Goal: Contribute content: Contribute content

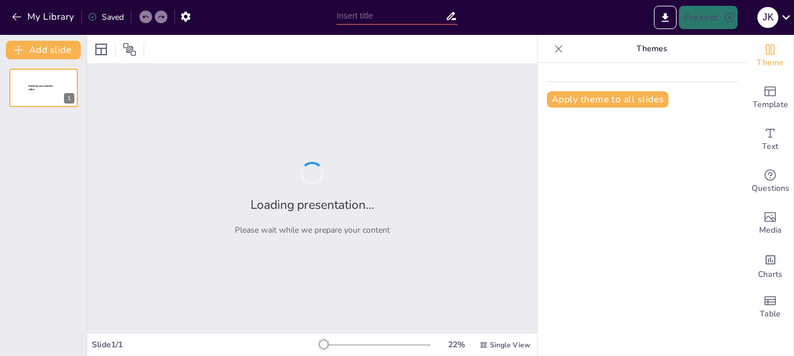
type input "New Sendsteps"
type input "[GEOGRAPHIC_DATA]an: Sejarah dan Keunikan Pincuran Tujuah"
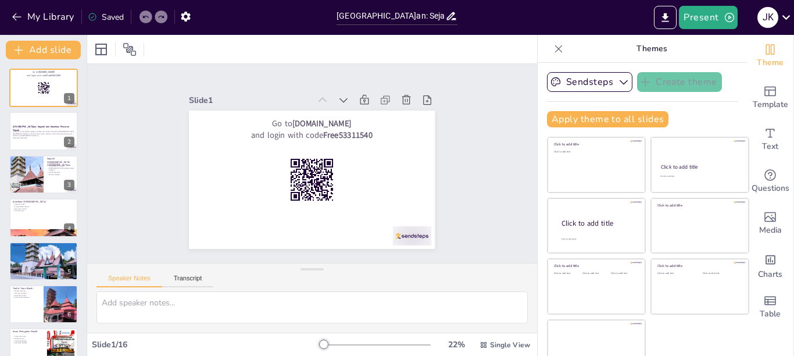
checkbox input "true"
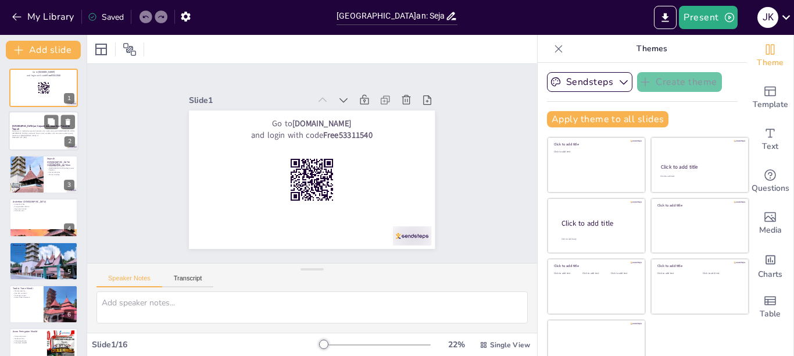
click at [27, 121] on div at bounding box center [44, 132] width 70 height 40
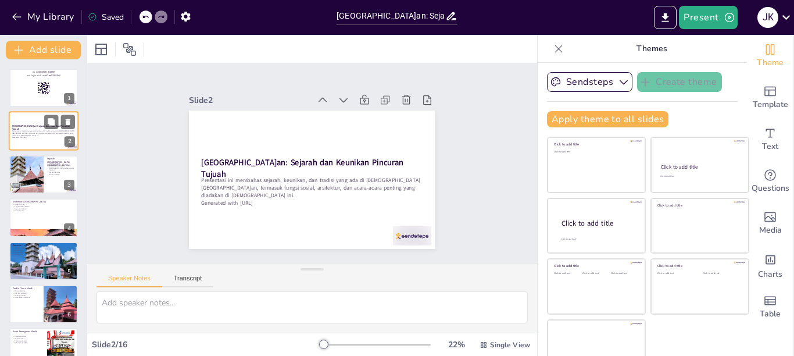
checkbox input "true"
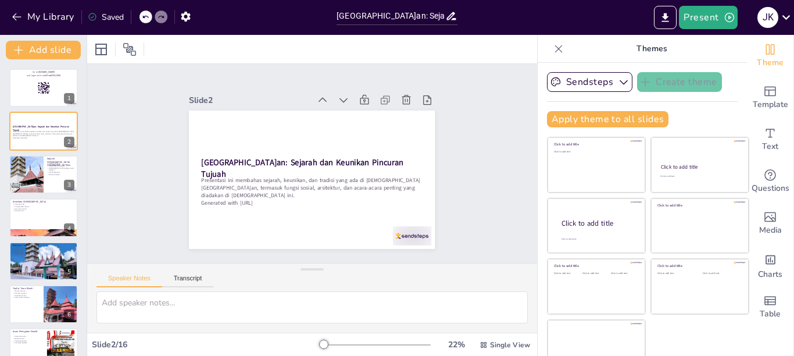
checkbox input "true"
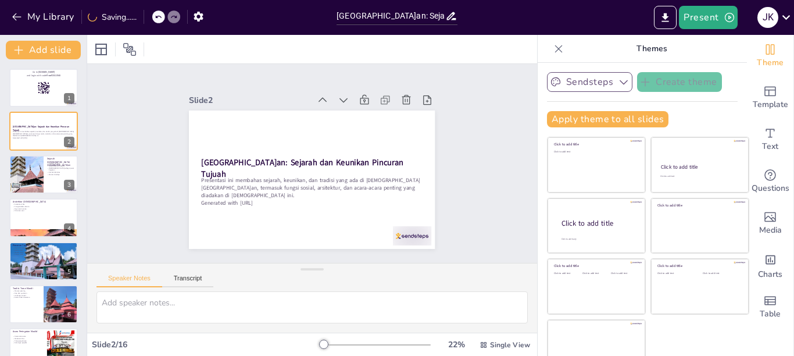
click at [618, 79] on icon "button" at bounding box center [624, 82] width 12 height 12
click at [471, 119] on div "Slide 1 Go to [DOMAIN_NAME] and login with code Free53311540 Slide 2 [GEOGRAPHI…" at bounding box center [311, 163] width 489 height 397
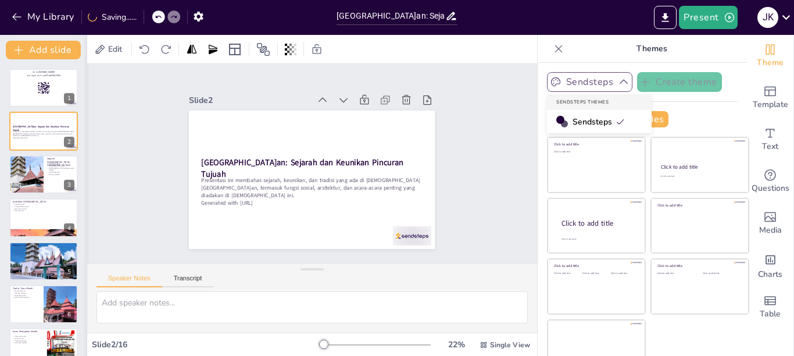
checkbox input "true"
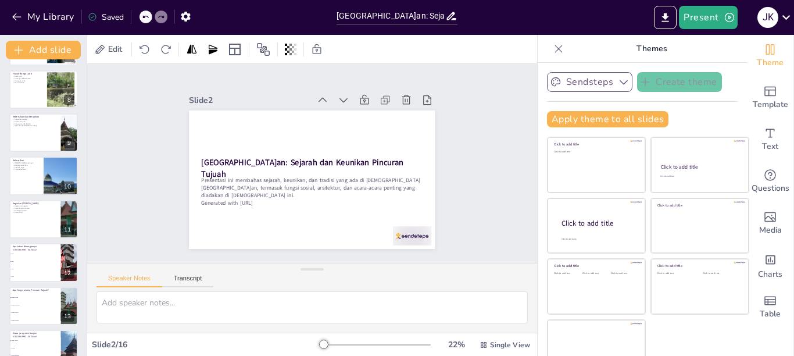
scroll to position [409, 0]
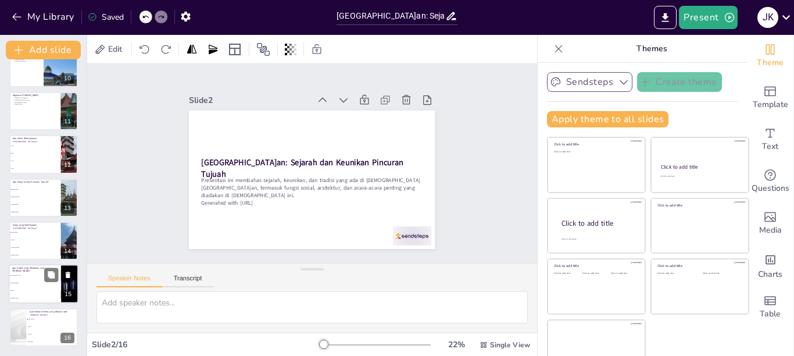
click at [40, 278] on li "Hoyak Bungo Lado" at bounding box center [35, 276] width 52 height 8
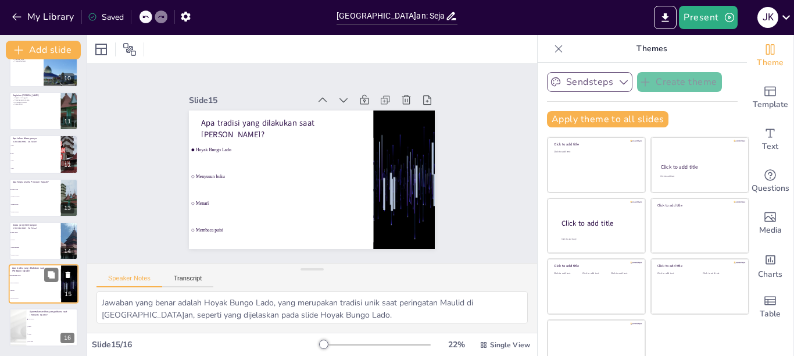
type textarea "Jawaban yang benar adalah Hoyak Bungo Lado, yang merupakan tradisi unik saat pe…"
checkbox input "true"
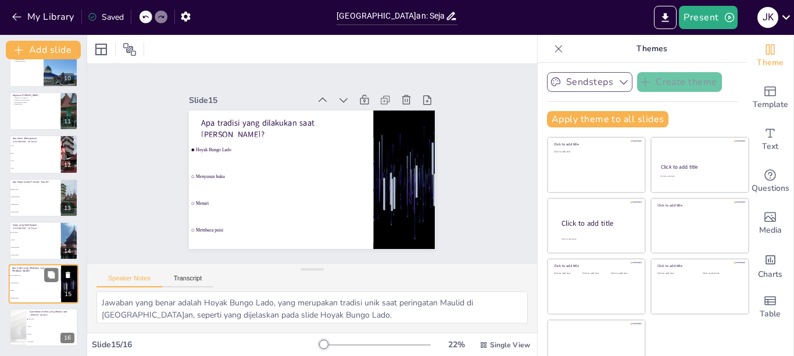
checkbox input "true"
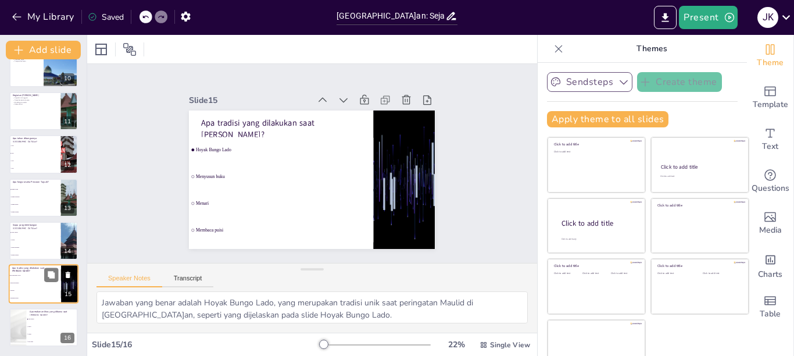
checkbox input "true"
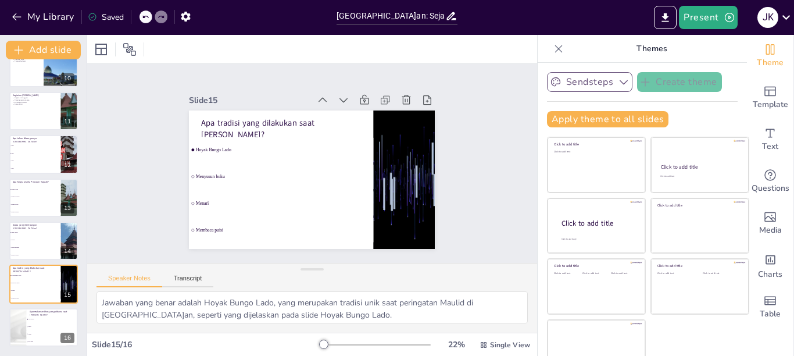
checkbox input "true"
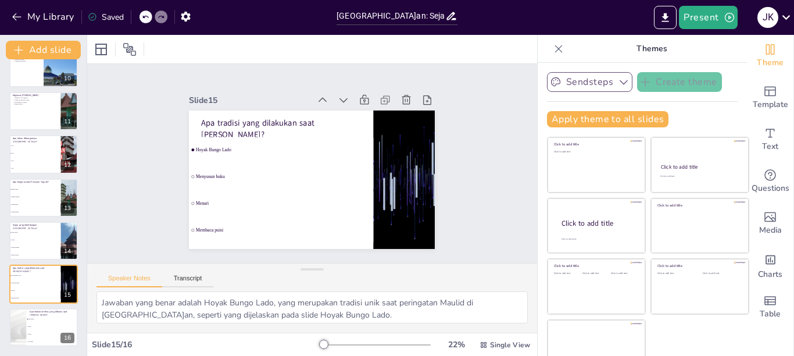
checkbox input "true"
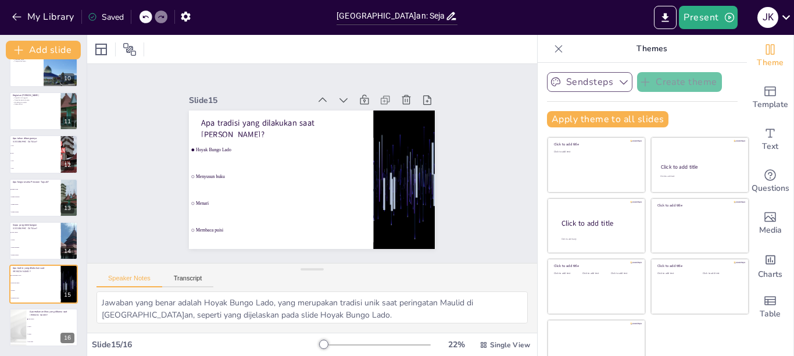
checkbox input "true"
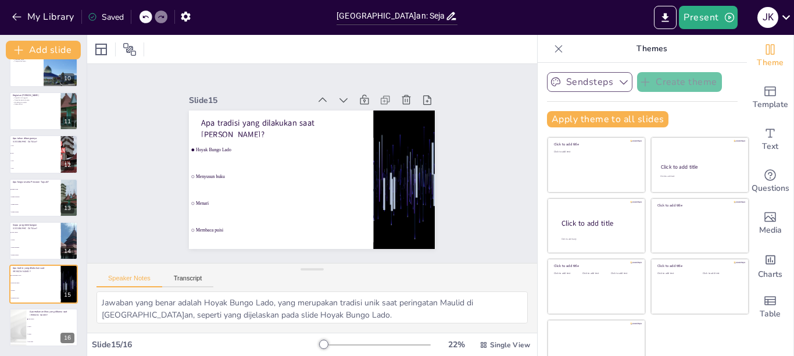
checkbox input "true"
click at [38, 328] on li "Pizza" at bounding box center [52, 327] width 52 height 8
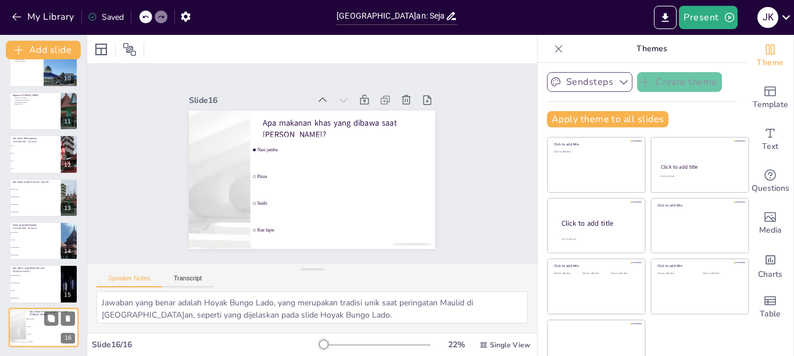
type textarea "Jawaban yang benar adalah Nasi jamba, yang merupakan makanan khas yang dibawa m…"
checkbox input "true"
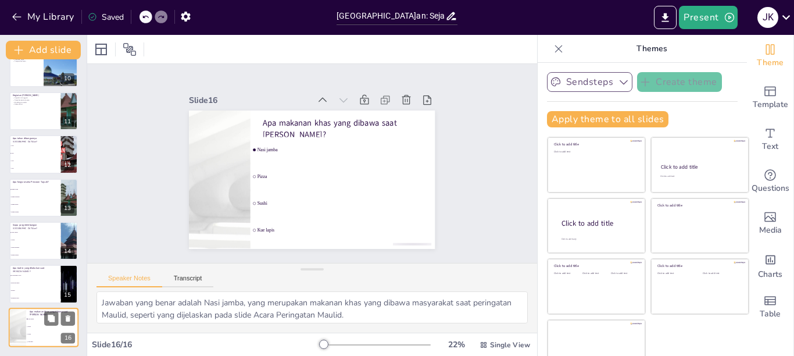
checkbox input "true"
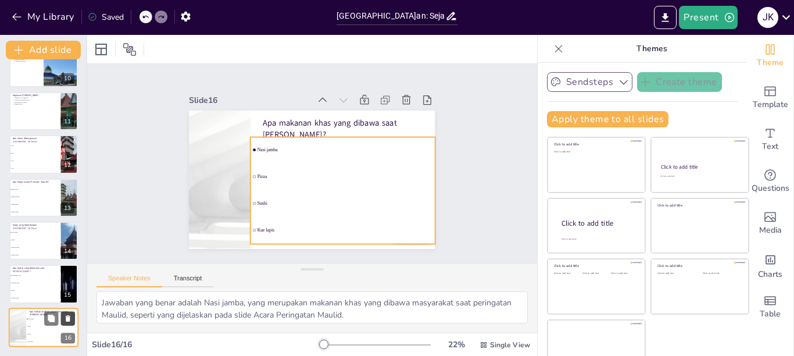
checkbox input "true"
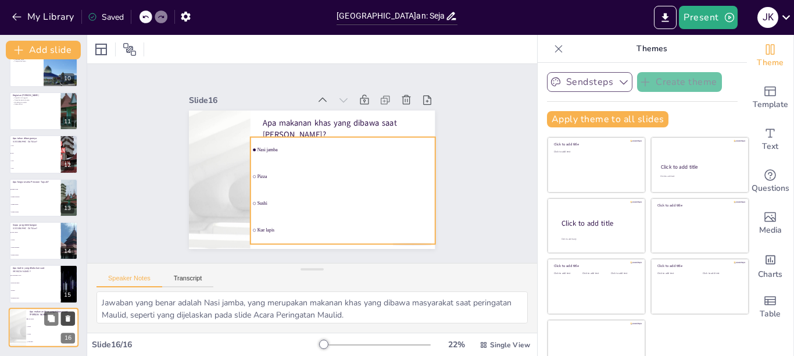
click at [65, 315] on icon at bounding box center [68, 318] width 8 height 8
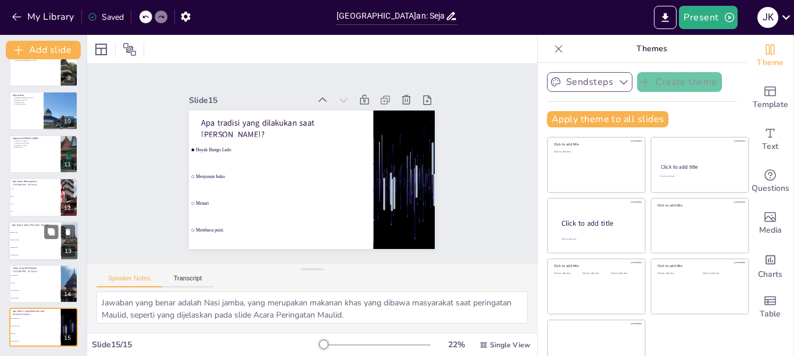
type textarea "Jawaban yang benar adalah Hoyak Bungo Lado, yang merupakan tradisi unik saat pe…"
checkbox input "true"
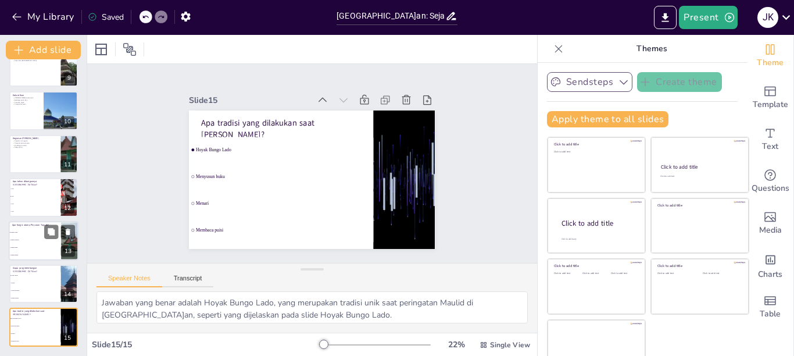
checkbox input "true"
click at [46, 244] on li "Tempat parkir" at bounding box center [35, 248] width 52 height 8
type textarea "Jawaban yang benar adalah Tempat wudu, yang merupakan fungsi utama dari Pincura…"
checkbox input "true"
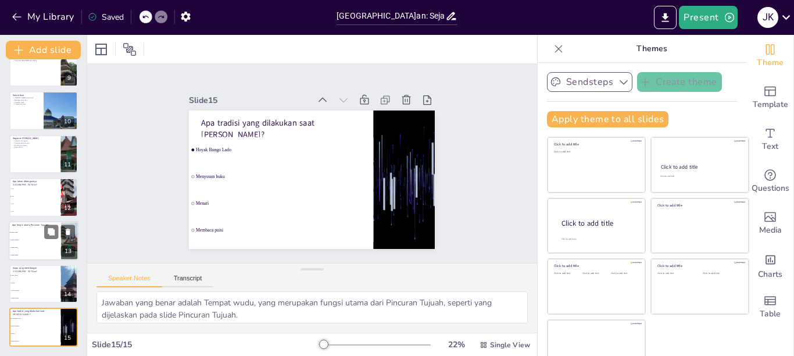
checkbox input "true"
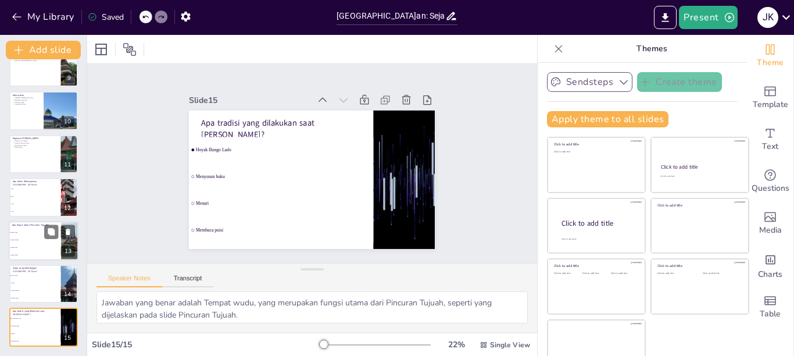
type textarea "Jawaban yang benar adalah Hoyak Bungo Lado, yang merupakan tradisi unik saat pe…"
checkbox input "true"
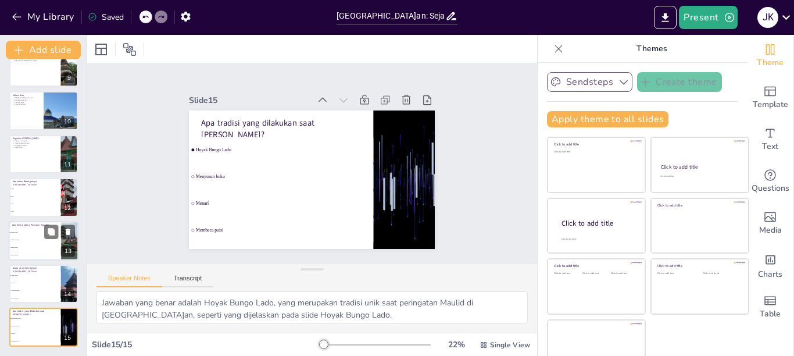
checkbox input "true"
click at [46, 244] on li "Tempat parkir" at bounding box center [35, 248] width 52 height 8
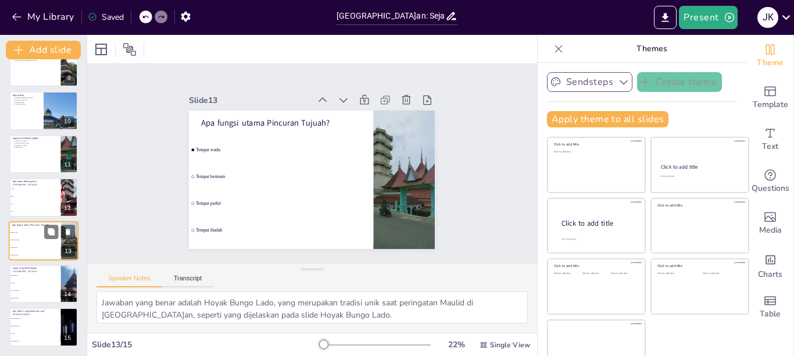
type textarea "Jawaban yang benar adalah Tempat wudu, yang merupakan fungsi utama dari Pincura…"
checkbox input "true"
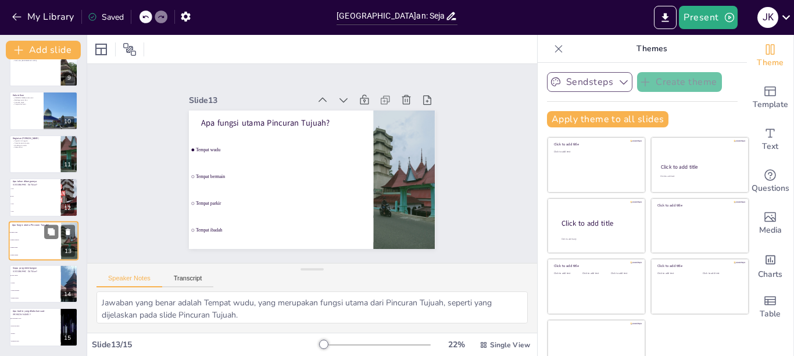
checkbox input "true"
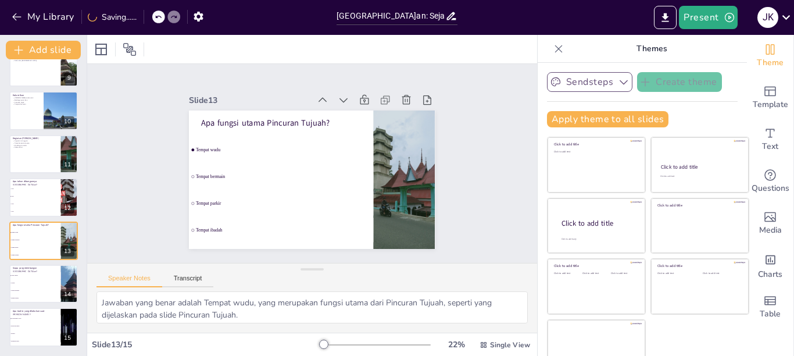
checkbox input "true"
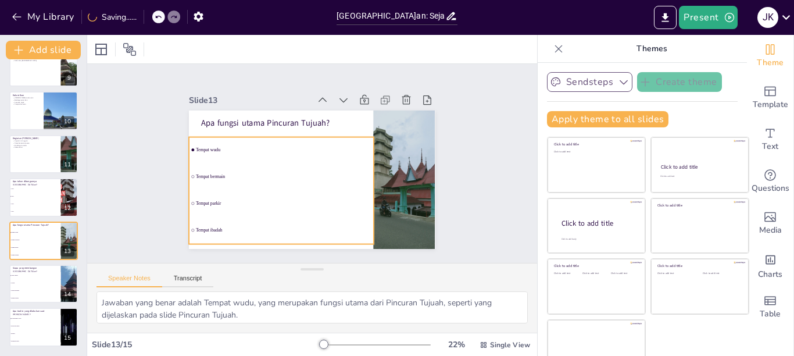
checkbox input "true"
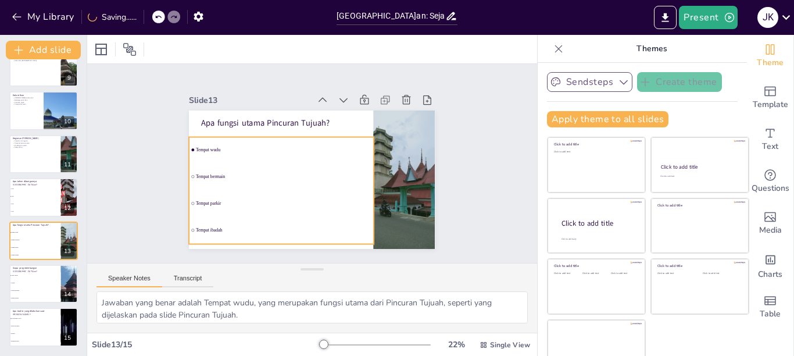
checkbox input "true"
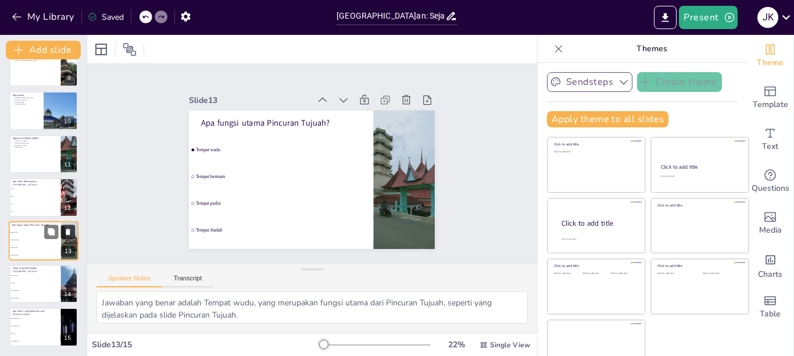
checkbox input "true"
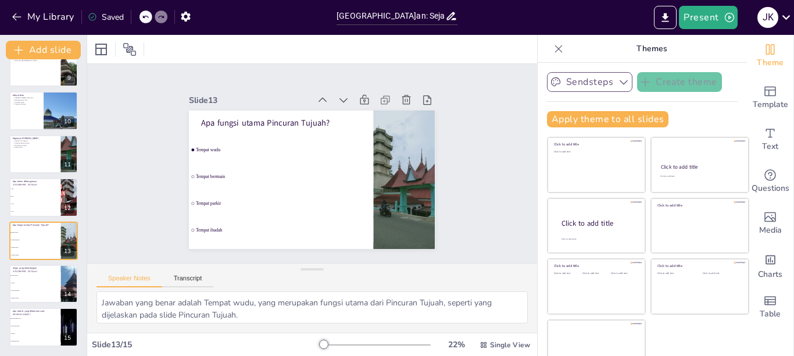
checkbox input "true"
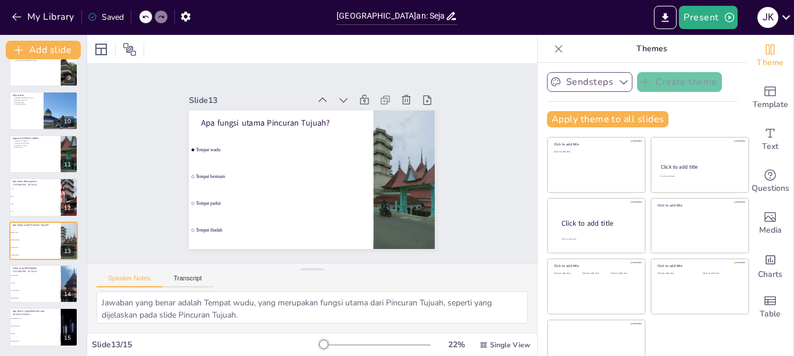
checkbox input "true"
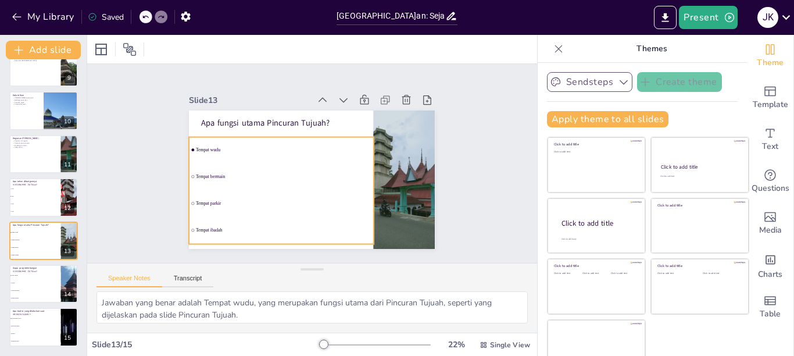
checkbox input "true"
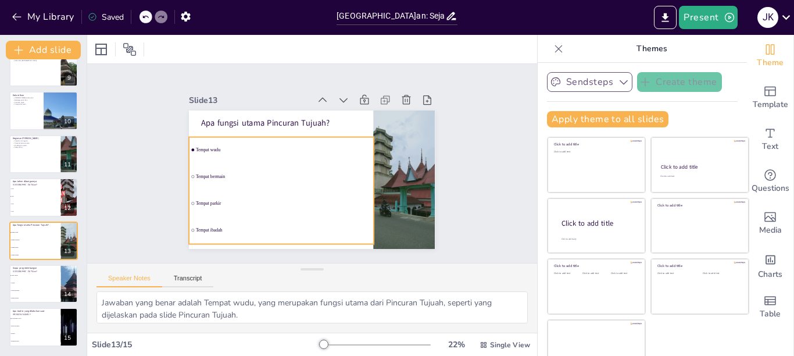
checkbox input "true"
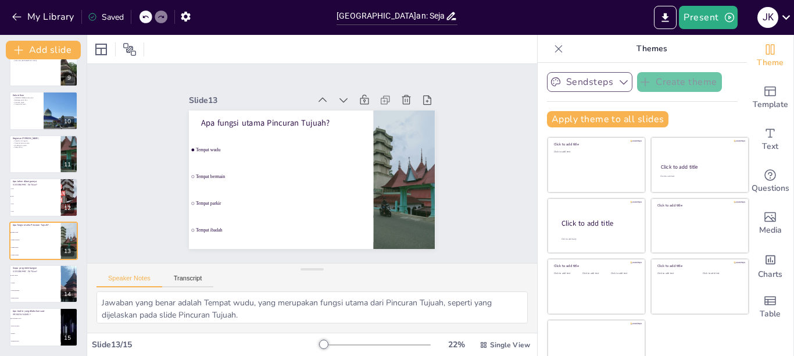
checkbox input "true"
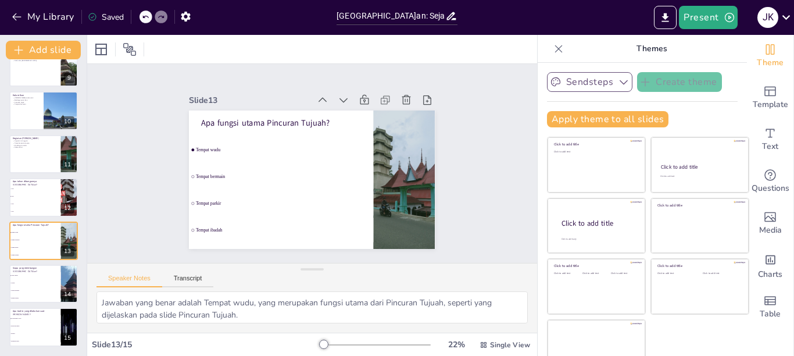
checkbox input "true"
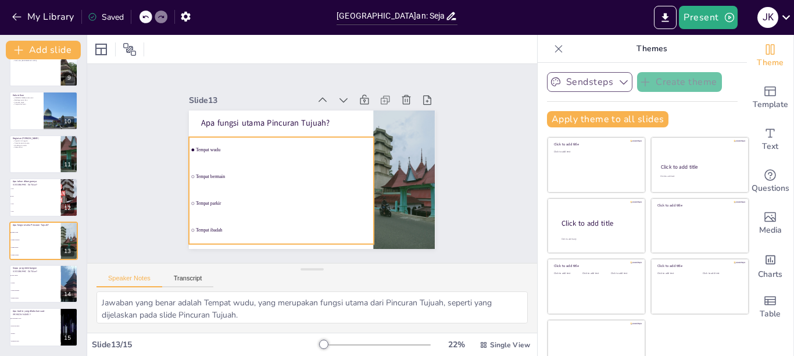
checkbox input "true"
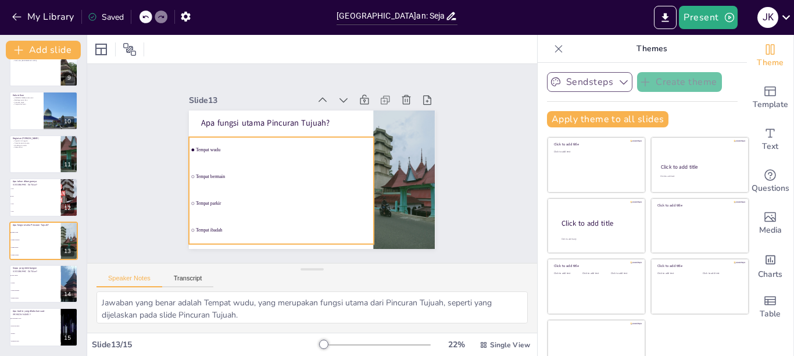
checkbox input "true"
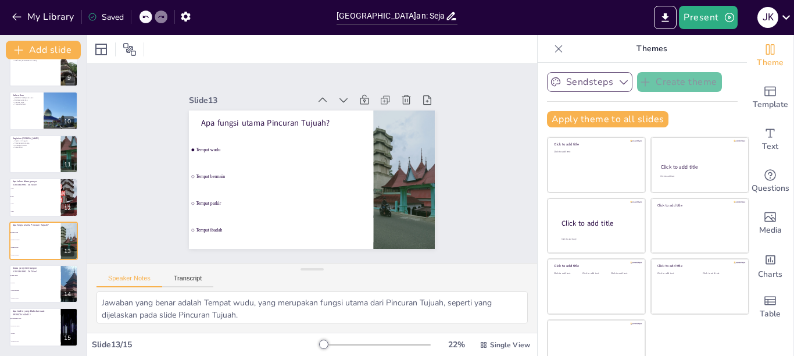
checkbox input "true"
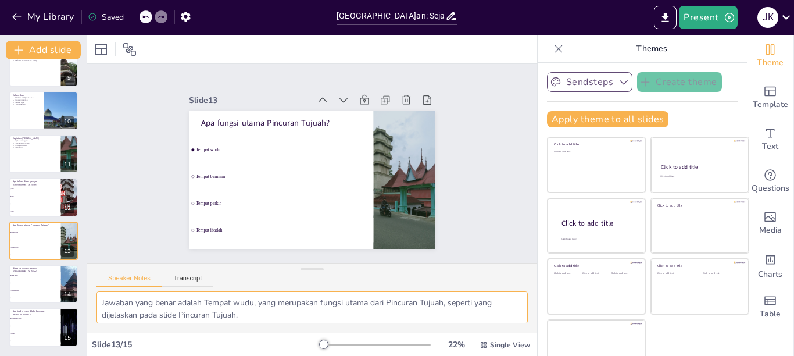
scroll to position [3, 0]
click at [189, 279] on button "Transcript" at bounding box center [188, 280] width 52 height 13
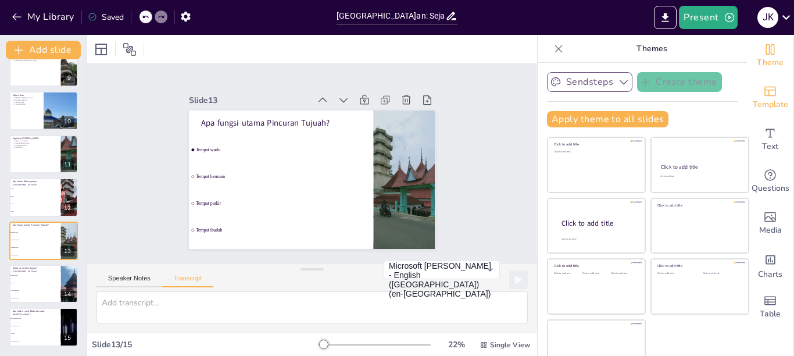
checkbox input "true"
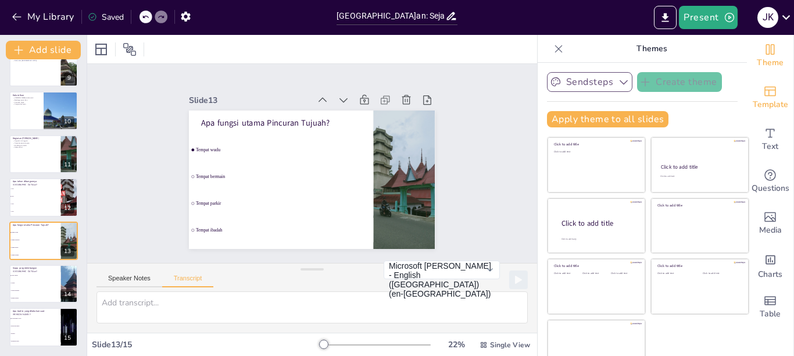
checkbox input "true"
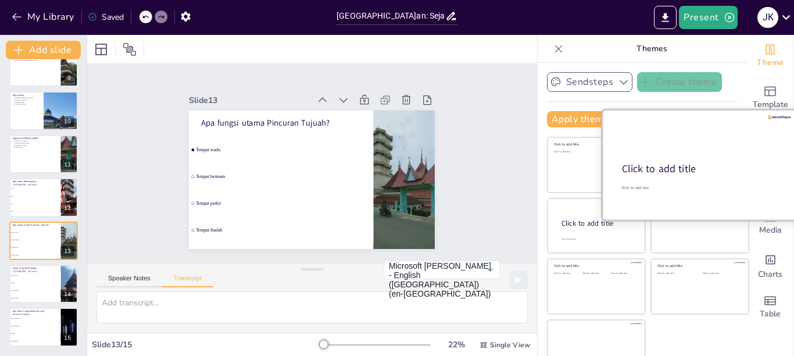
click at [677, 159] on div at bounding box center [699, 165] width 195 height 110
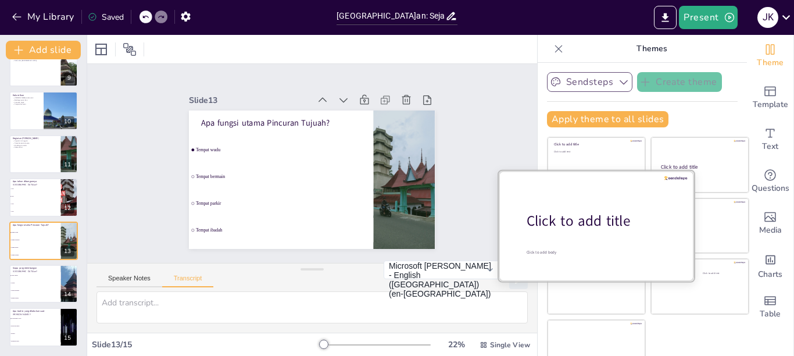
click at [672, 167] on div "Click to add title" at bounding box center [699, 166] width 77 height 7
click at [452, 173] on div "Slide 1 Go to [DOMAIN_NAME] and login with code Free53311540 Slide 2 [GEOGRAPHI…" at bounding box center [312, 163] width 327 height 202
click at [500, 158] on div "Slide 1 Go to [DOMAIN_NAME] and login with code Free53311540 Slide 2 [GEOGRAPHI…" at bounding box center [312, 163] width 449 height 467
click at [668, 131] on div "Document fonts Akatab Recently used Mulish Popular fonts Lato Montserrat Open S…" at bounding box center [397, 195] width 794 height 321
click at [668, 137] on div at bounding box center [700, 164] width 98 height 55
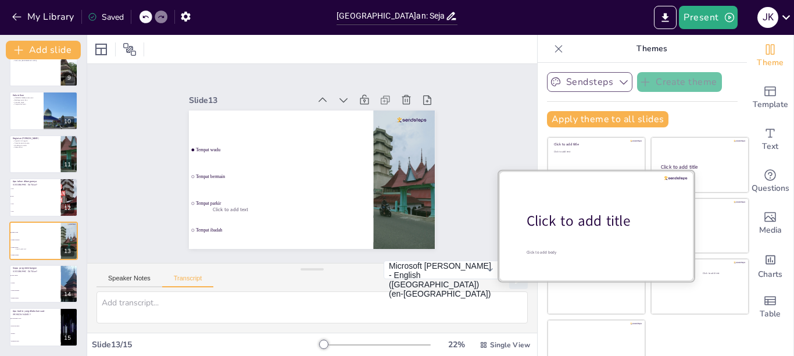
checkbox input "true"
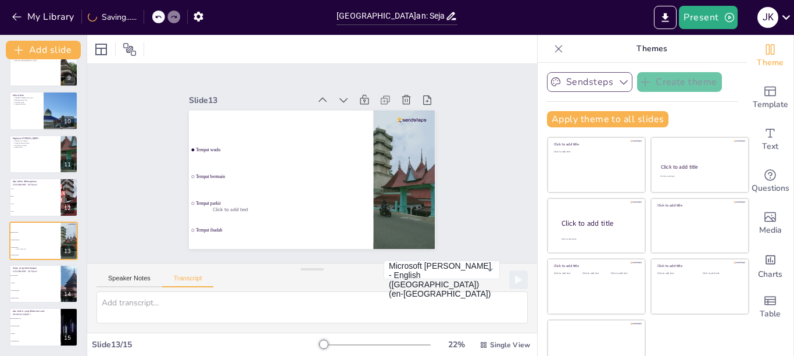
scroll to position [19, 0]
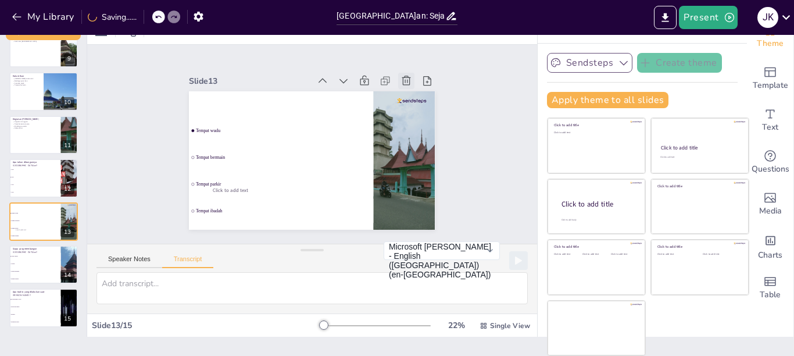
checkbox input "true"
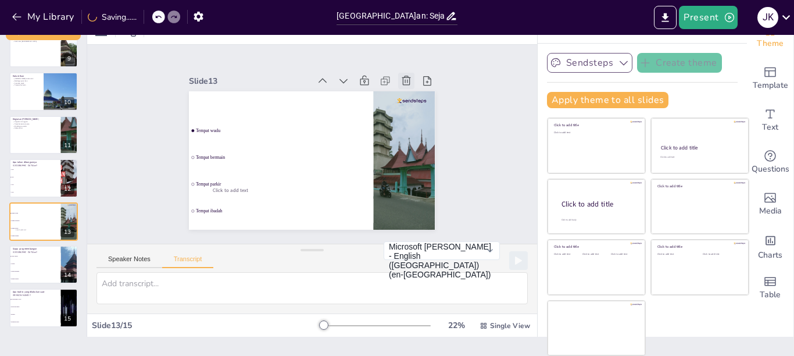
checkbox input "true"
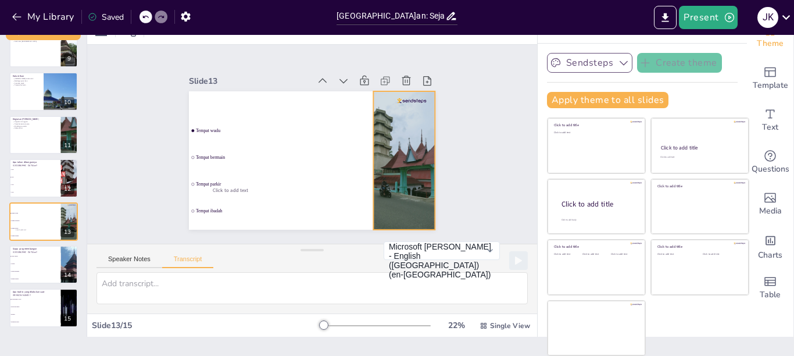
checkbox input "true"
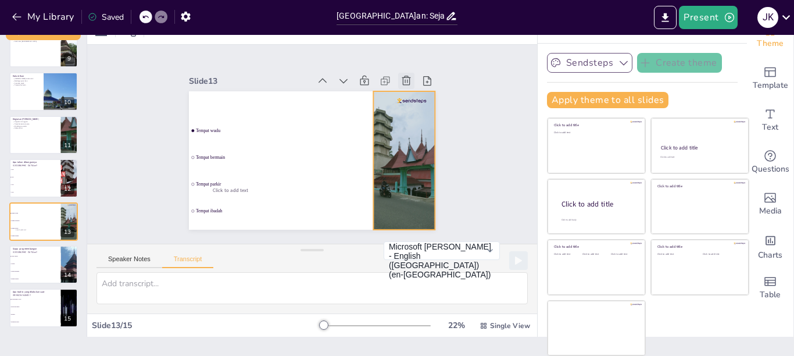
checkbox input "true"
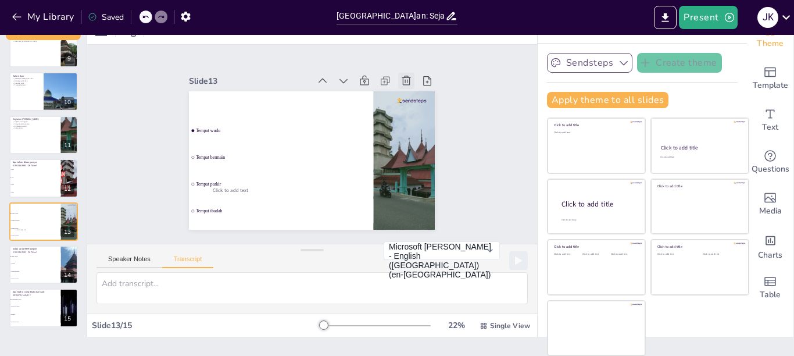
click at [407, 85] on icon at bounding box center [412, 90] width 10 height 10
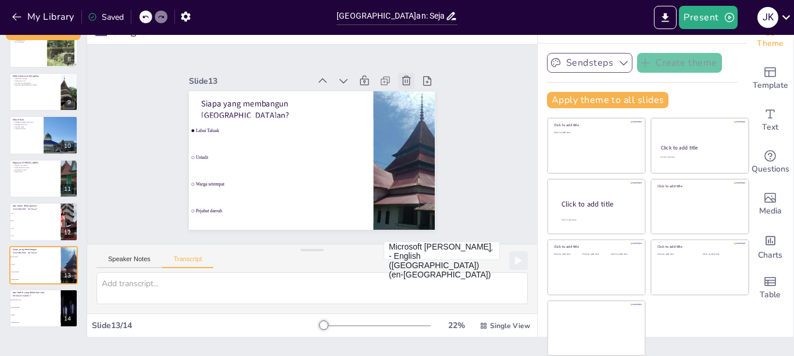
checkbox input "true"
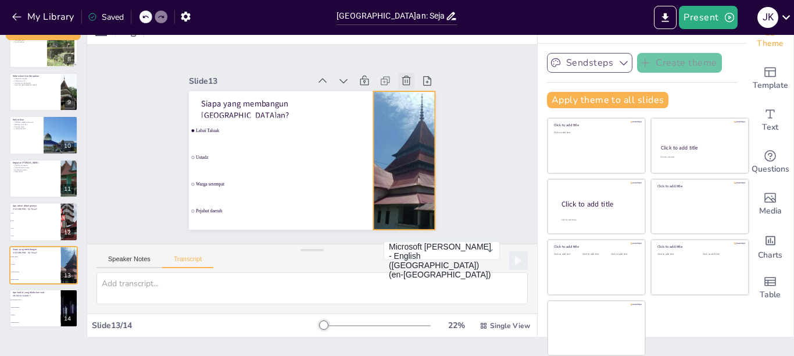
checkbox input "true"
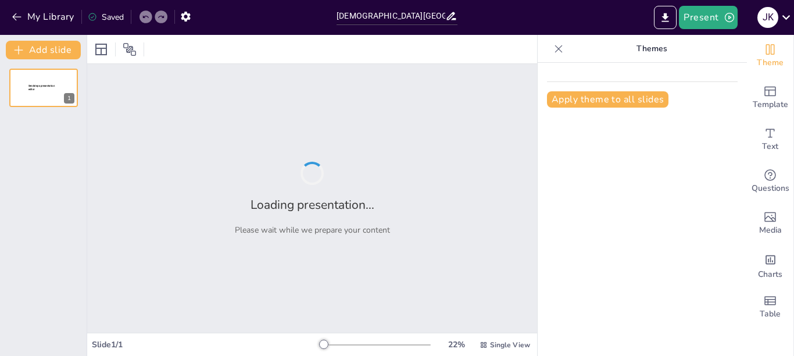
type input "Masjid Raya Pincuran Tujuah: Sejarah dan Keberadaan Budaya di Pakandangan"
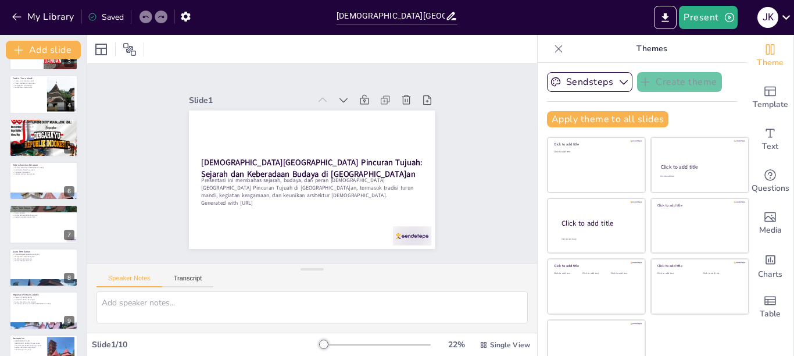
scroll to position [150, 0]
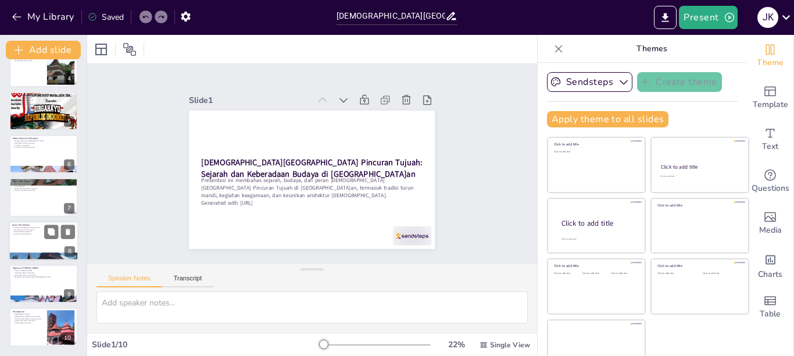
click at [41, 244] on div at bounding box center [44, 241] width 70 height 40
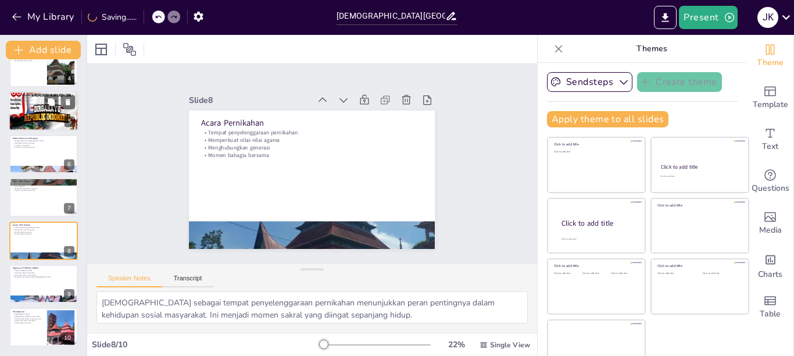
click at [45, 113] on div at bounding box center [44, 111] width 70 height 70
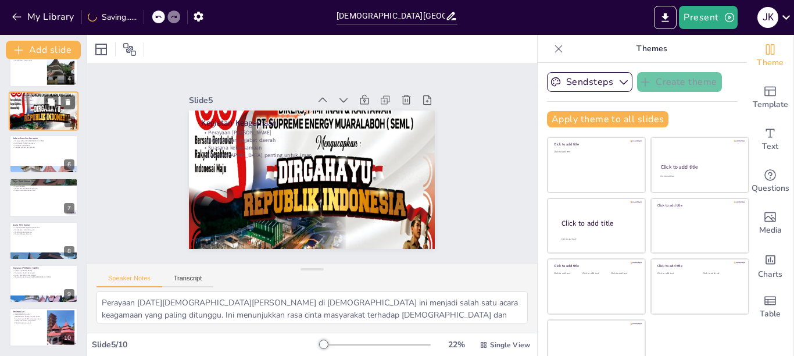
scroll to position [53, 0]
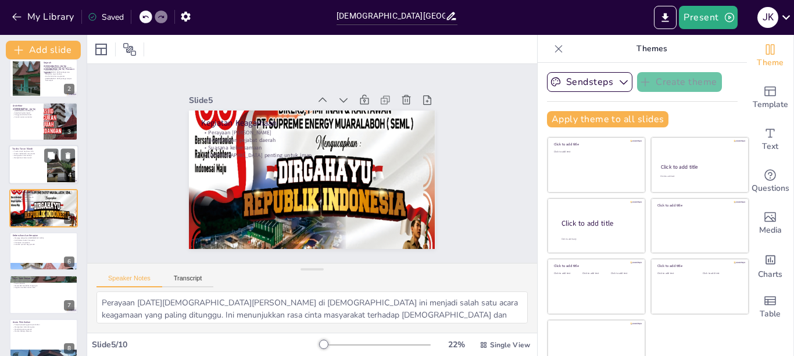
click at [49, 165] on div at bounding box center [61, 164] width 63 height 35
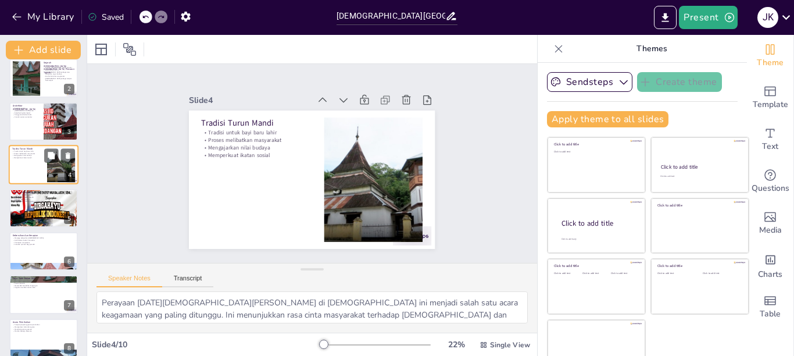
type textarea "Tradisi turun mandi ini khusus diperuntukkan bagi bayi yang baru lahir, yang me…"
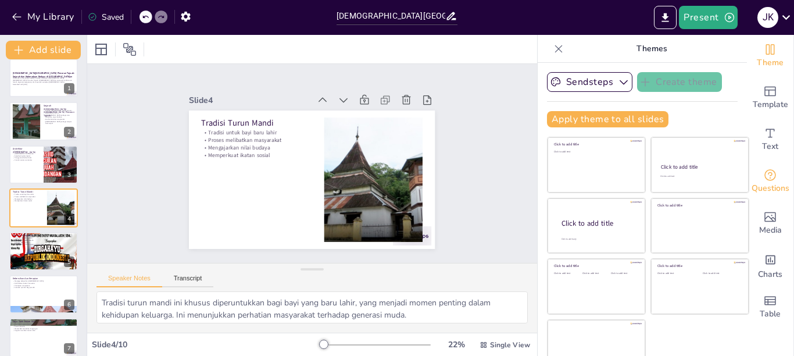
scroll to position [42, 0]
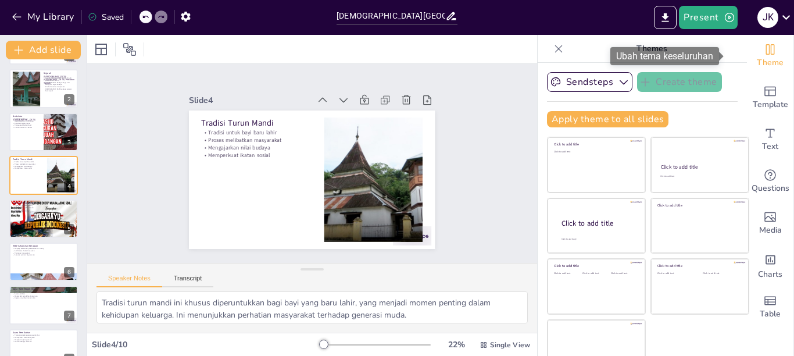
click at [757, 58] on span "Theme" at bounding box center [770, 62] width 27 height 13
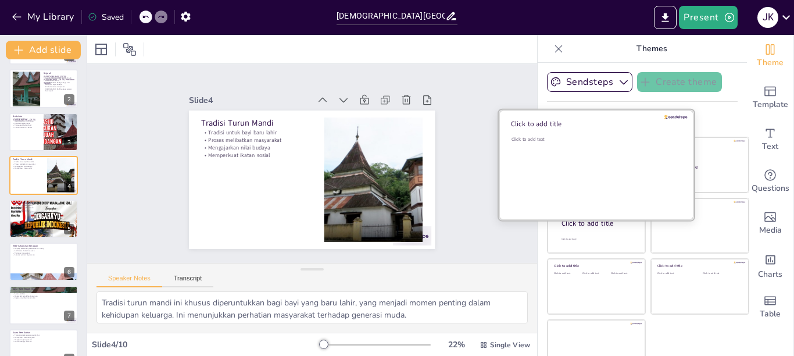
click at [646, 120] on div "Click to add title" at bounding box center [594, 123] width 166 height 9
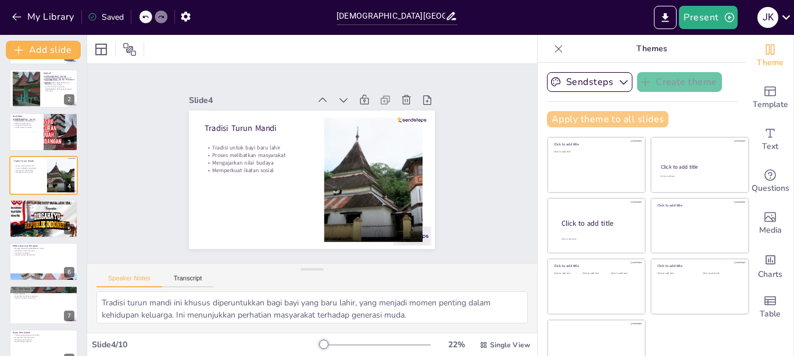
click at [616, 121] on button "Apply theme to all slides" at bounding box center [607, 119] width 121 height 16
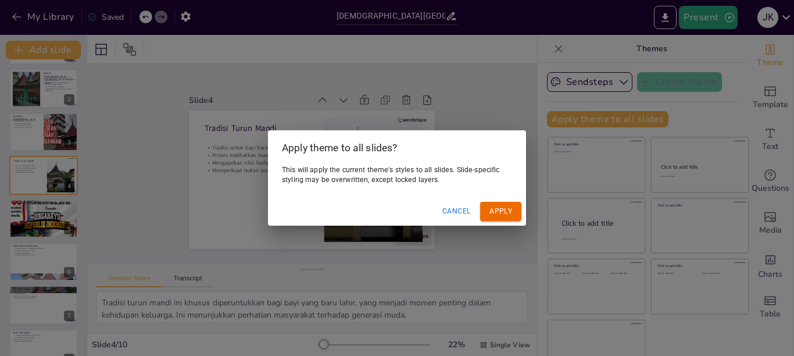
click at [509, 209] on button "Apply" at bounding box center [500, 211] width 41 height 19
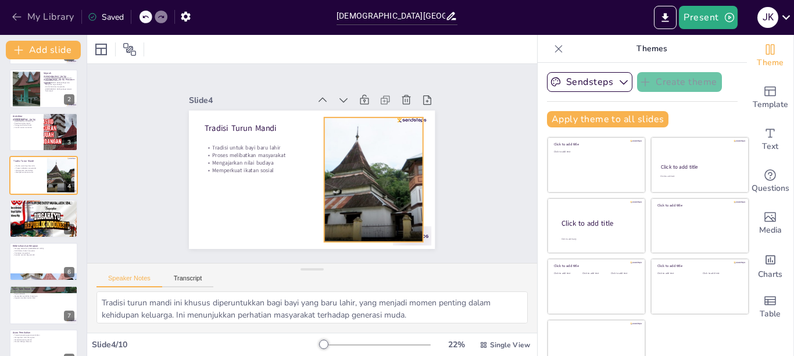
click at [15, 9] on button "My Library" at bounding box center [44, 17] width 70 height 19
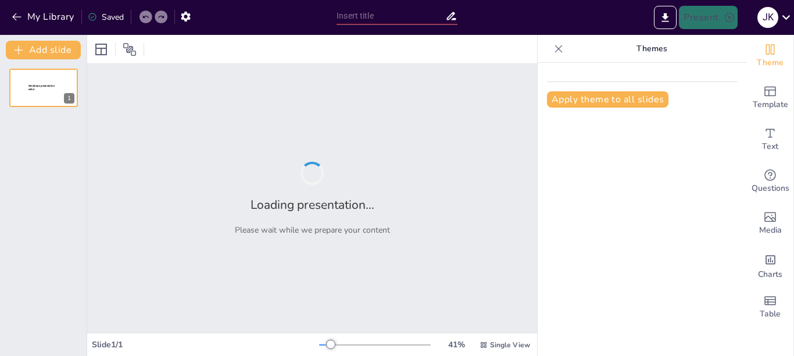
type input "[GEOGRAPHIC_DATA]an: Sejarah dan Keunikan Pincuran Tujuah"
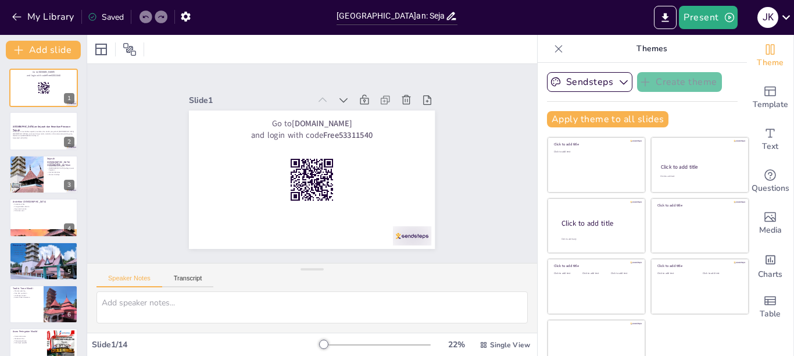
checkbox input "true"
click at [412, 115] on icon at bounding box center [417, 120] width 10 height 11
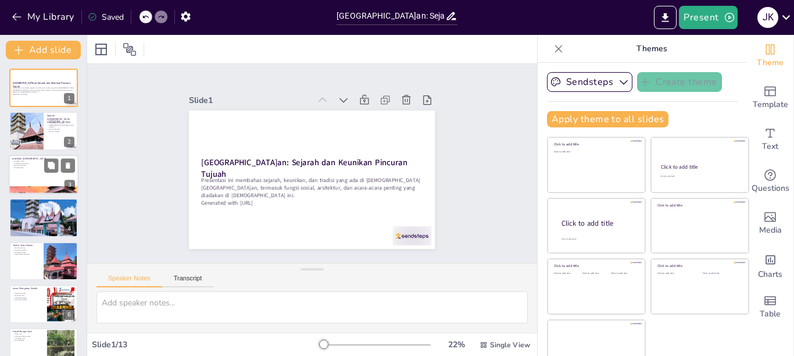
checkbox input "true"
click at [27, 177] on div at bounding box center [44, 175] width 70 height 40
type textarea "Arsitektur Masjid Raya Pakandangan sangat khas dengan atap bertingkat, mencermi…"
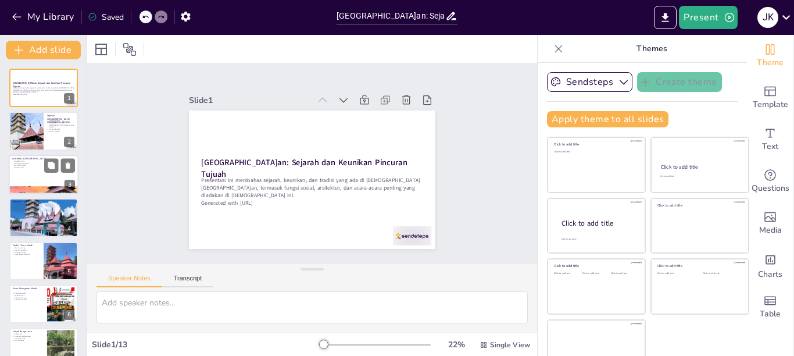
checkbox input "true"
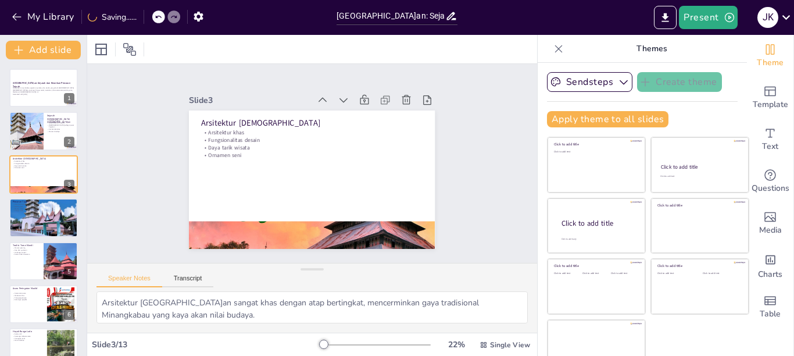
checkbox input "true"
click at [285, 227] on div at bounding box center [283, 228] width 296 height 261
click at [285, 227] on div at bounding box center [290, 232] width 288 height 244
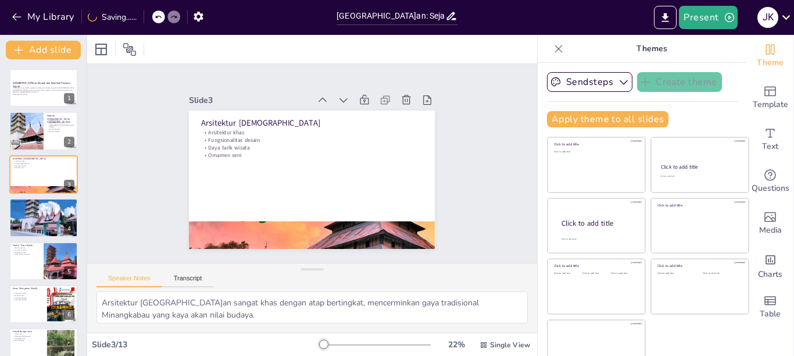
click at [284, 227] on div at bounding box center [270, 221] width 302 height 287
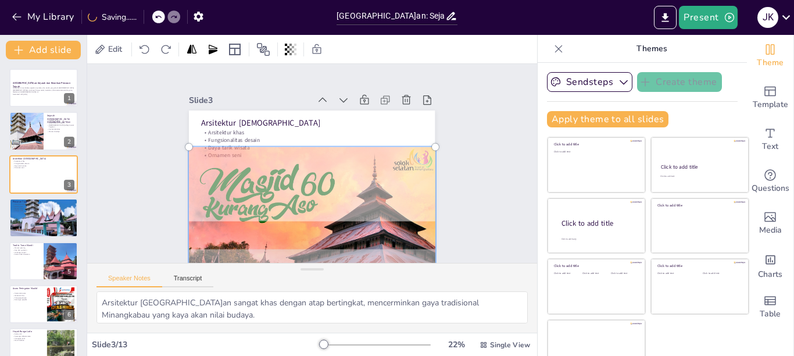
checkbox input "true"
click at [286, 205] on div at bounding box center [283, 229] width 314 height 280
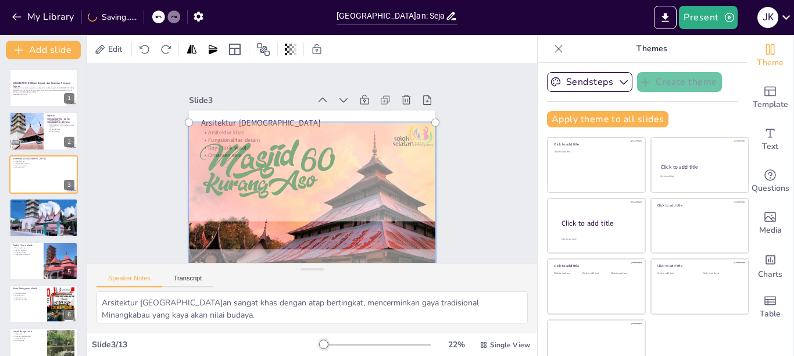
checkbox input "true"
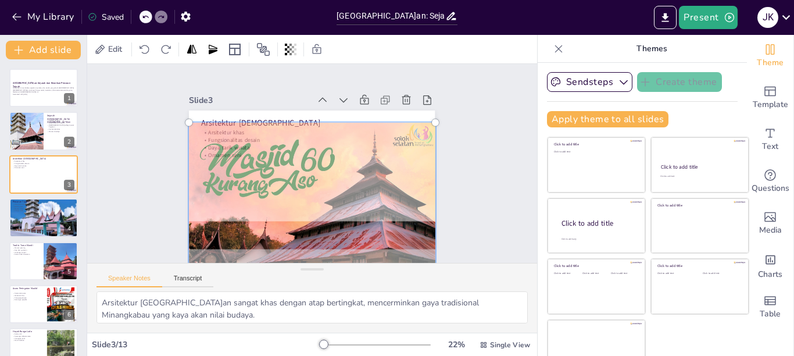
checkbox input "true"
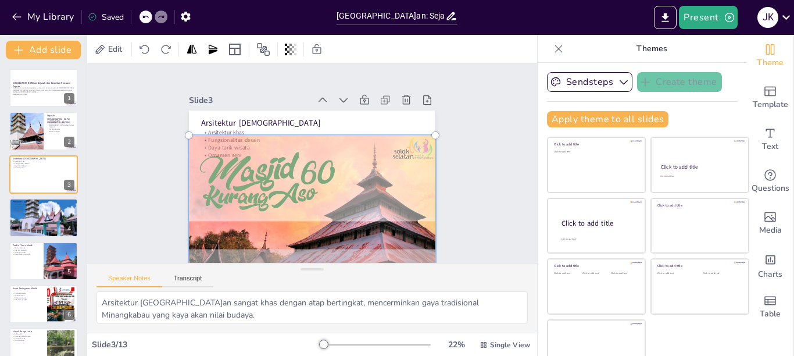
checkbox input "true"
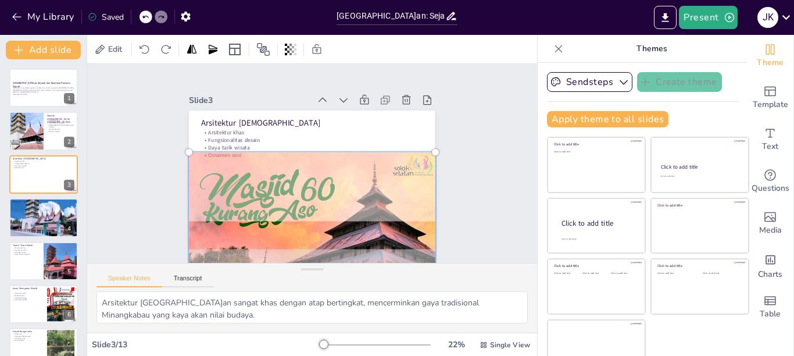
checkbox input "true"
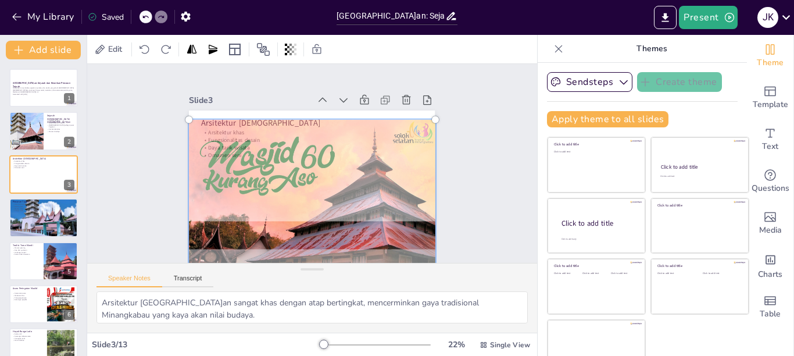
checkbox input "true"
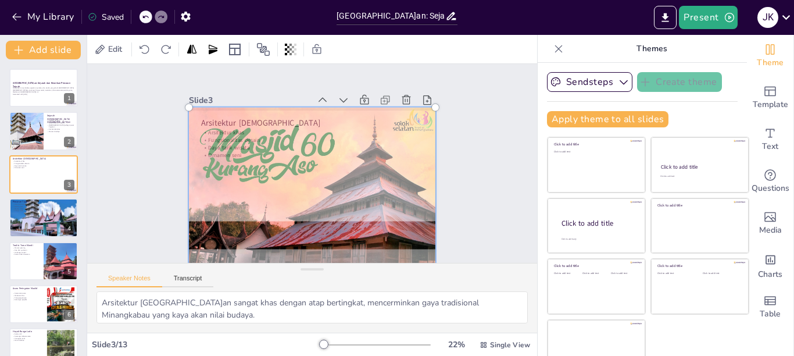
checkbox input "true"
drag, startPoint x: 264, startPoint y: 201, endPoint x: 262, endPoint y: 181, distance: 19.3
click at [264, 180] on div at bounding box center [281, 157] width 240 height 294
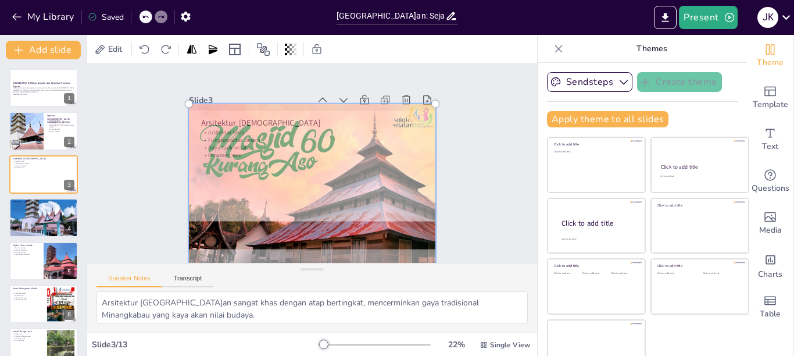
checkbox input "true"
click at [164, 153] on div "Slide 1 Masjid Raya Pakandangan: Sejarah dan Keunikan Pincuran Tujuah Presentas…" at bounding box center [311, 163] width 353 height 283
click at [163, 153] on div "Slide 1 Masjid Raya Pakandangan: Sejarah dan Keunikan Pincuran Tujuah Presentas…" at bounding box center [312, 163] width 349 height 259
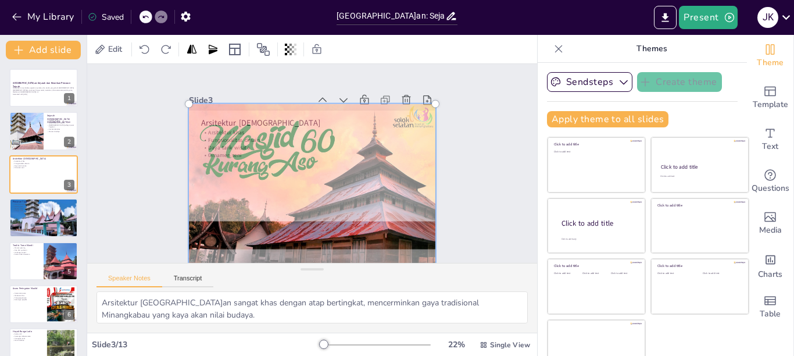
click at [330, 227] on div at bounding box center [283, 228] width 296 height 261
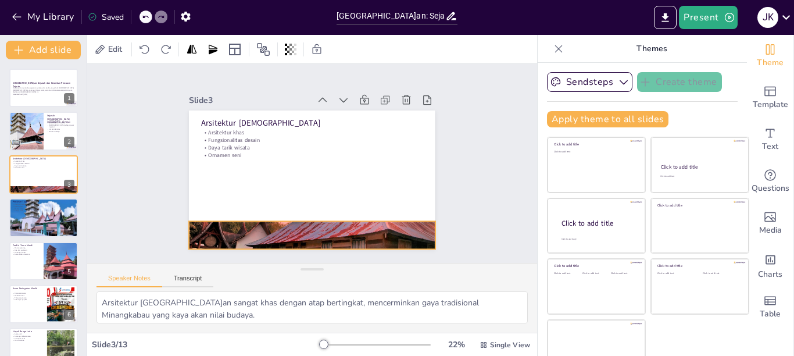
checkbox input "true"
click at [309, 214] on div at bounding box center [305, 178] width 281 height 227
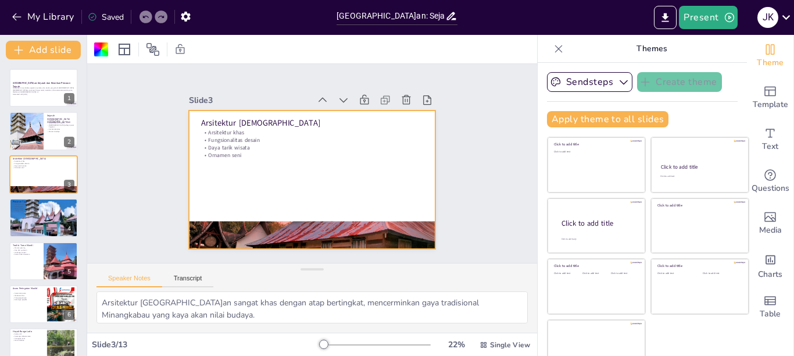
checkbox input "true"
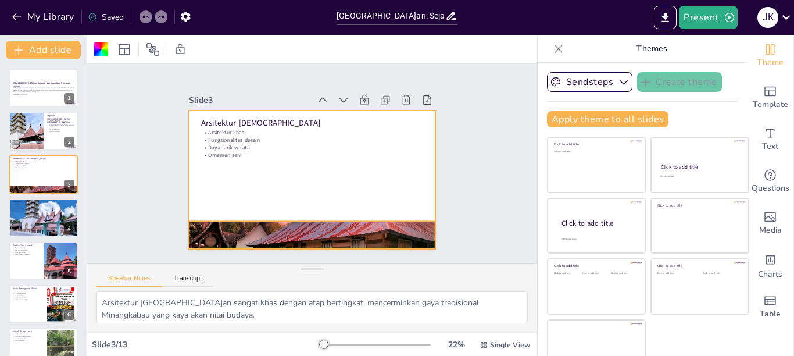
checkbox input "true"
click at [296, 219] on div at bounding box center [297, 189] width 301 height 276
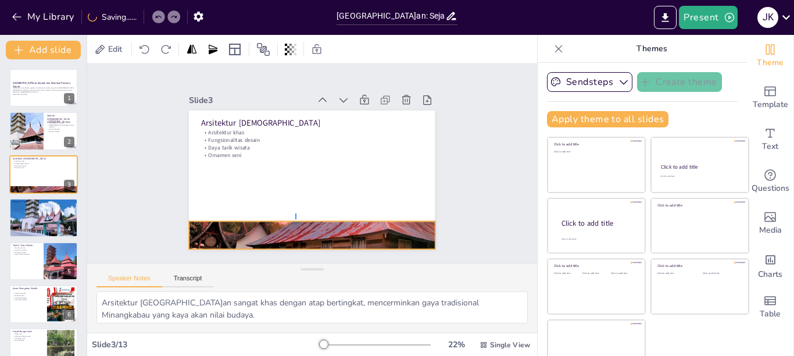
checkbox input "true"
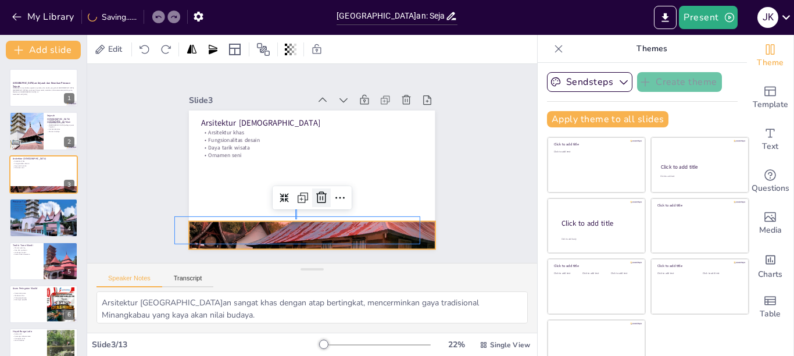
checkbox input "true"
drag, startPoint x: 296, startPoint y: 213, endPoint x: 298, endPoint y: 200, distance: 13.5
click at [298, 196] on div "Arsitektur Masjid Arsitektur khas Fungsionalitas desain Daya tarik wisata Ornam…" at bounding box center [298, 171] width 243 height 282
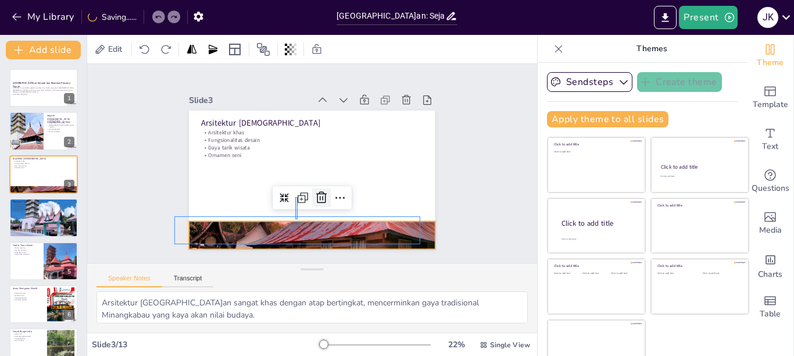
checkbox input "true"
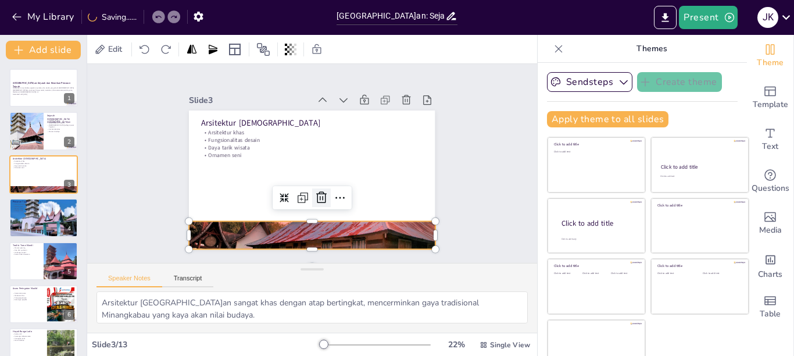
checkbox input "true"
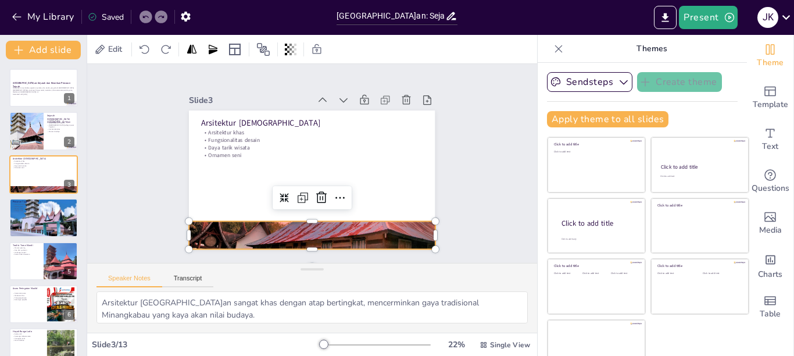
checkbox input "true"
click at [296, 216] on div at bounding box center [301, 215] width 242 height 60
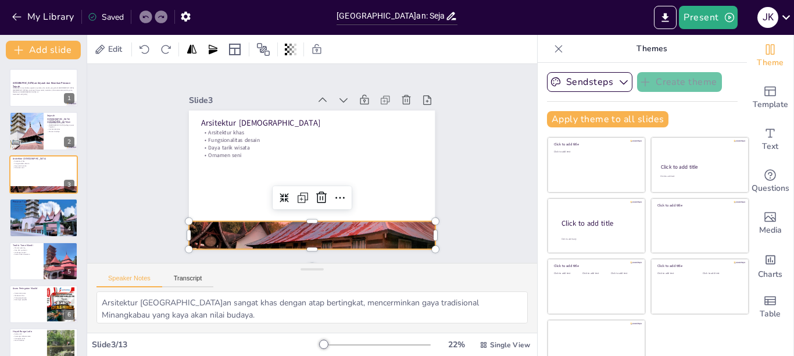
click at [296, 189] on div "Arsitektur Masjid Arsitektur khas Fungsionalitas desain Daya tarik wisata Ornam…" at bounding box center [295, 164] width 163 height 259
checkbox input "true"
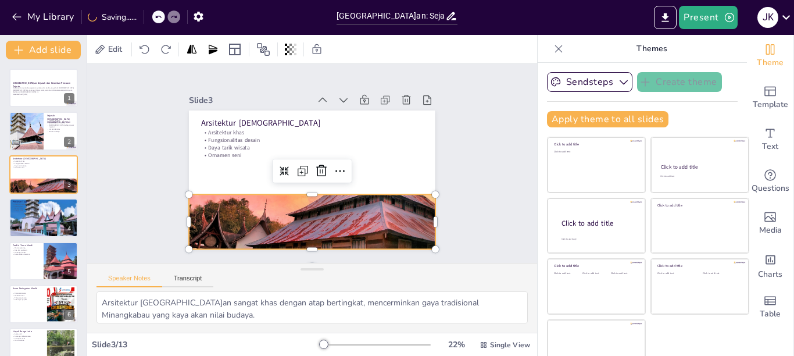
checkbox input "true"
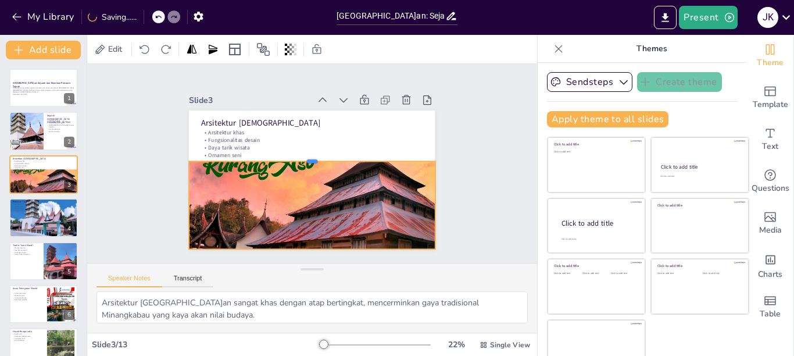
checkbox input "true"
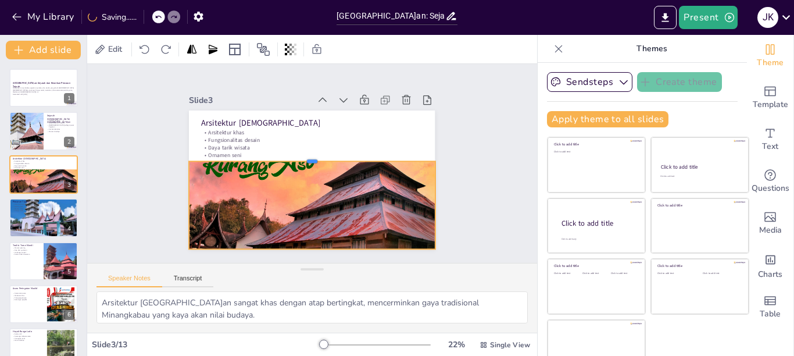
checkbox input "true"
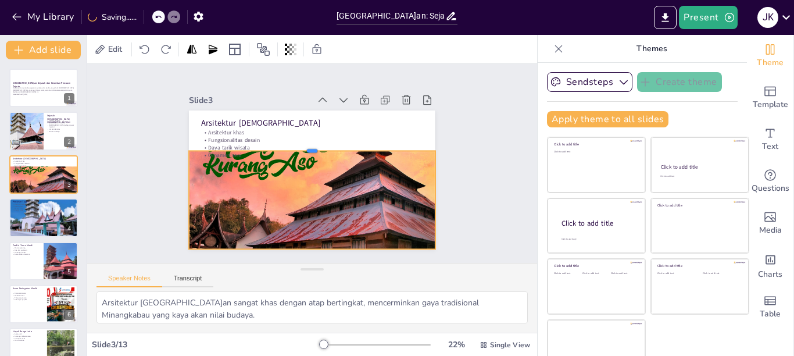
checkbox input "true"
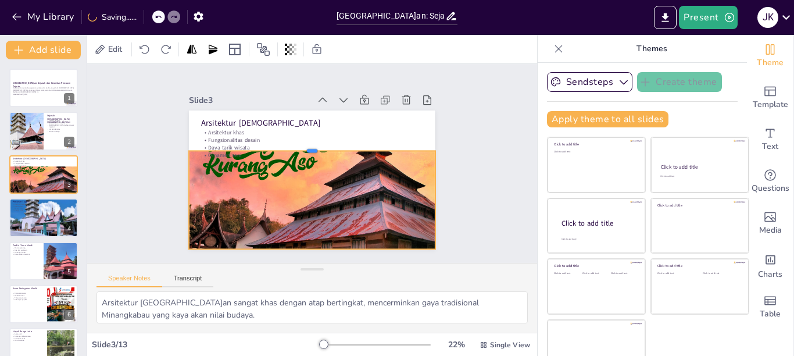
checkbox input "true"
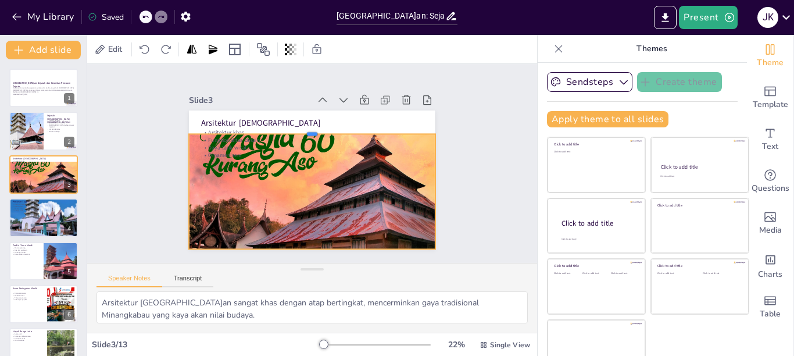
checkbox input "true"
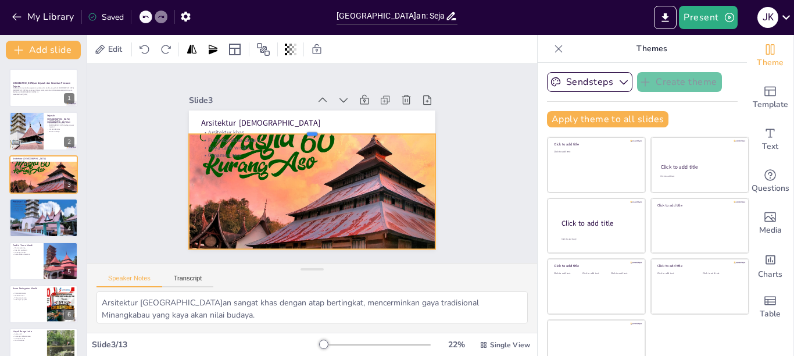
checkbox input "true"
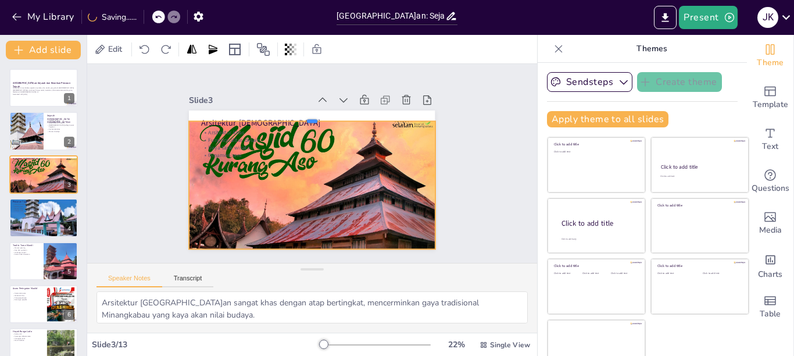
checkbox input "true"
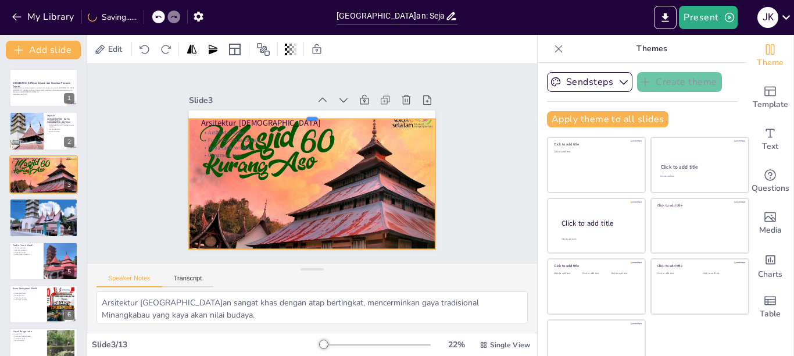
checkbox input "true"
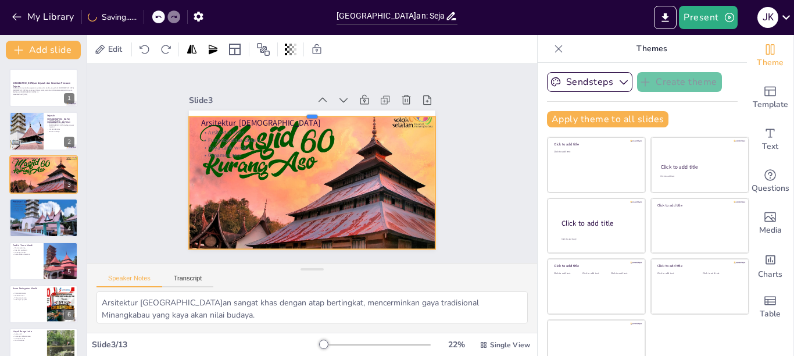
checkbox input "true"
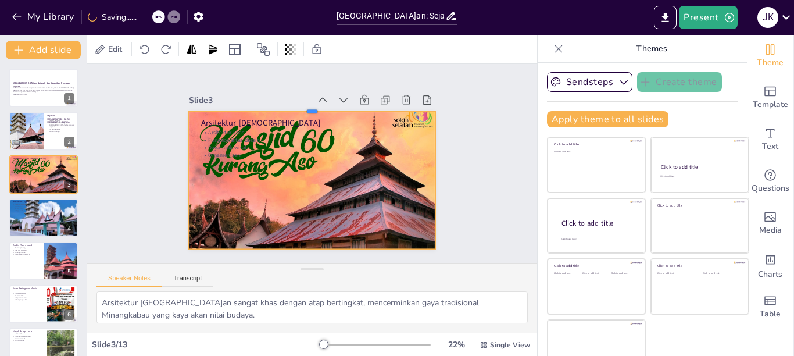
checkbox input "true"
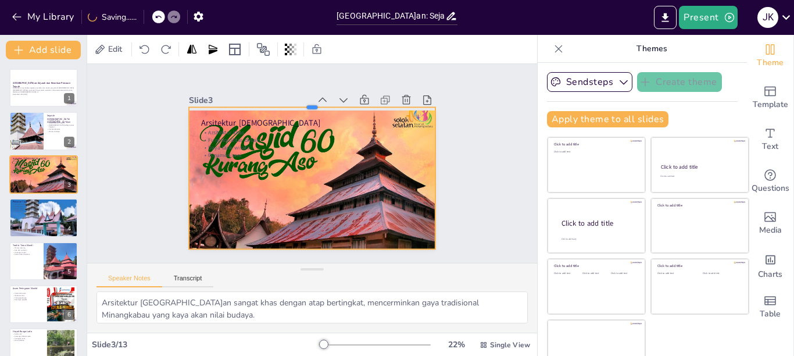
checkbox input "true"
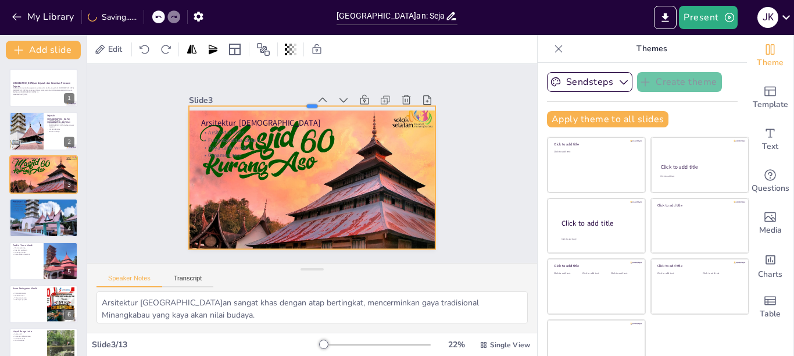
checkbox input "true"
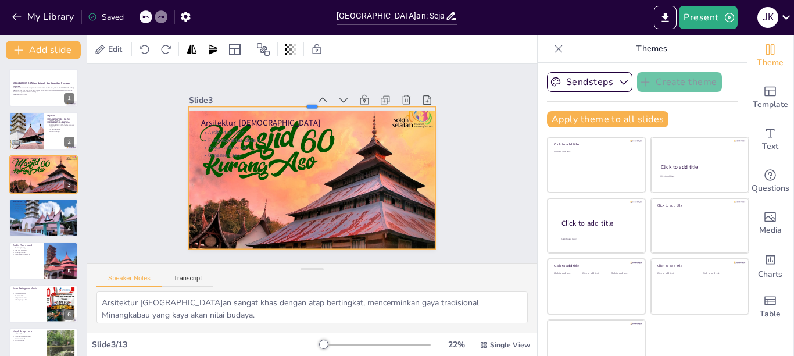
drag, startPoint x: 296, startPoint y: 187, endPoint x: 304, endPoint y: 99, distance: 88.1
click at [304, 137] on div at bounding box center [276, 213] width 205 height 152
checkbox input "true"
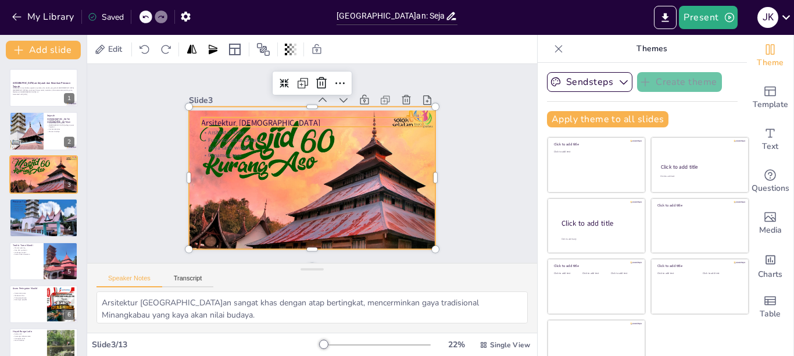
checkbox input "true"
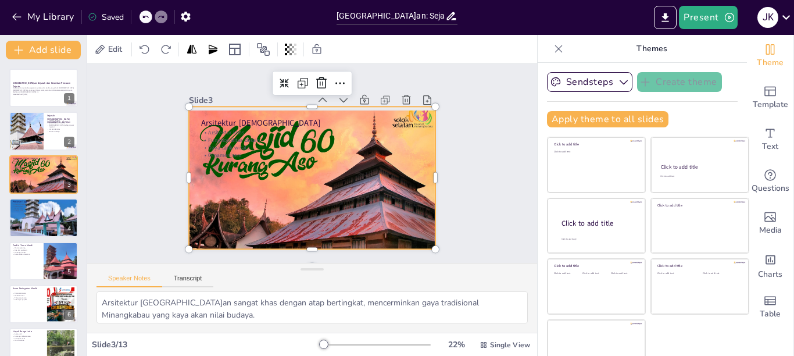
checkbox input "true"
click at [52, 225] on div at bounding box center [44, 217] width 70 height 52
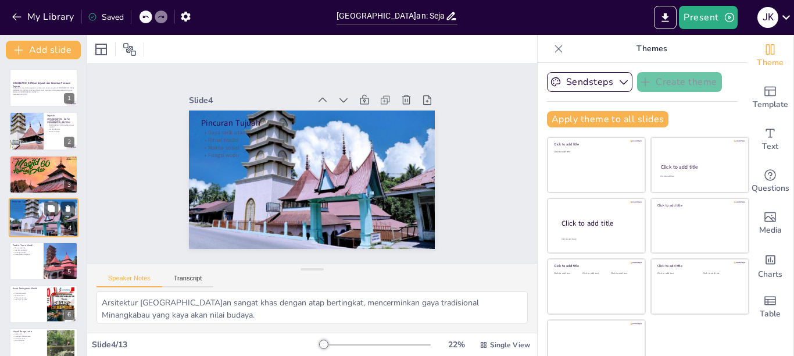
type textarea "Pincuran Tujuah menjadi daya tarik utama masjid, menarik banyak pengunjung dan …"
checkbox input "true"
click at [52, 259] on div at bounding box center [61, 261] width 52 height 38
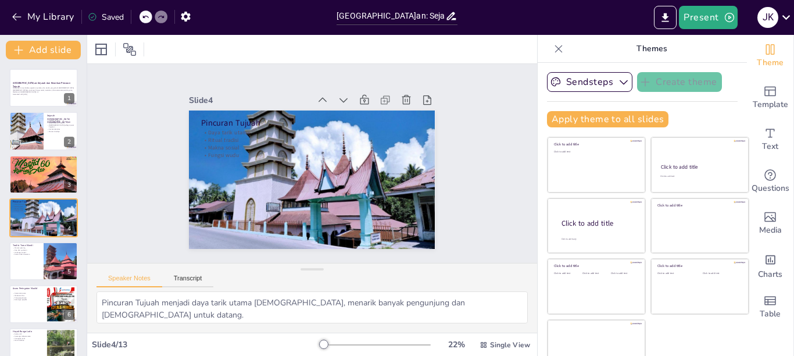
type textarea "Tradisi turun mandi merupakan momen penting bagi keluarga yang baru memiliki ba…"
checkbox input "true"
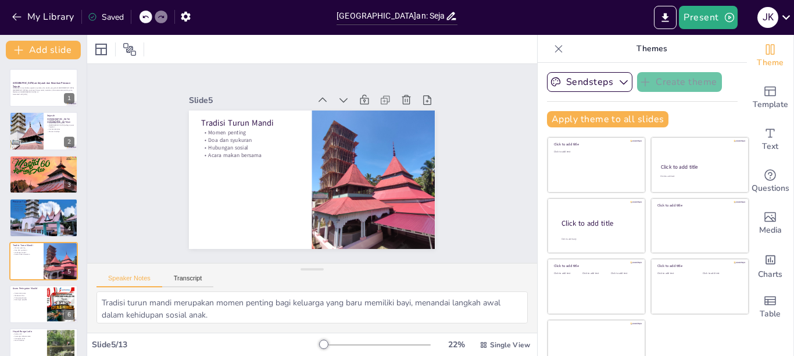
scroll to position [53, 0]
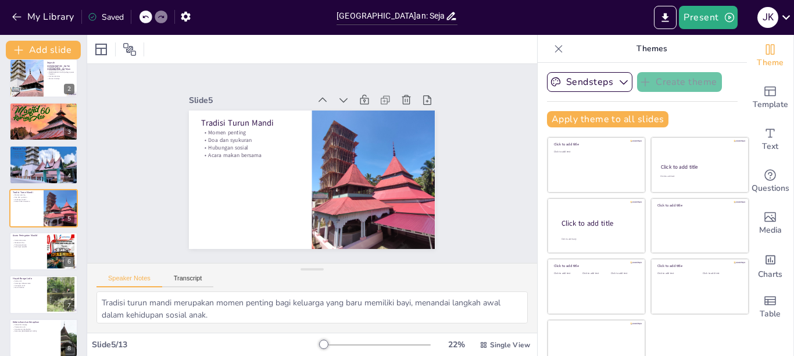
checkbox input "true"
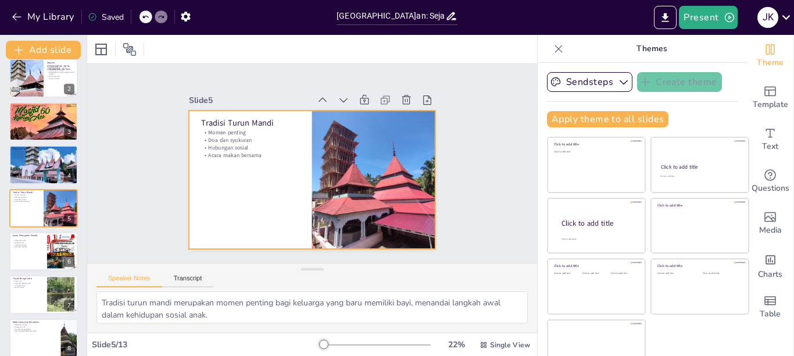
checkbox input "true"
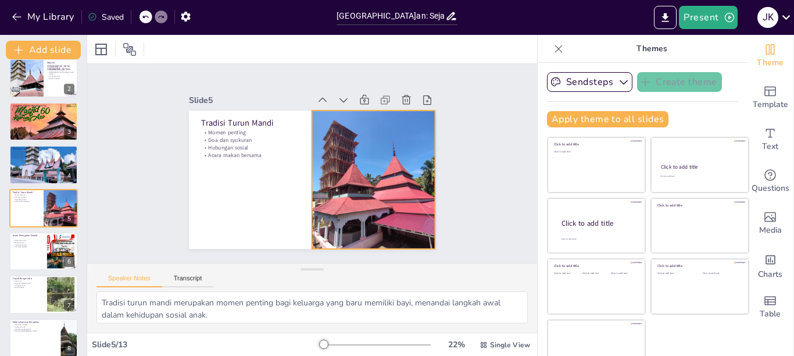
checkbox input "true"
click at [325, 201] on div at bounding box center [352, 212] width 231 height 220
click at [20, 248] on p "Dukungan pejabat" at bounding box center [28, 247] width 31 height 2
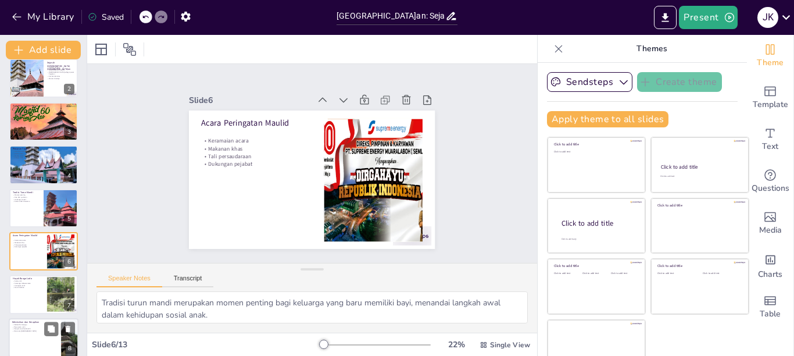
type textarea "Peringatan Maulid selalu ramai, menunjukkan antusiasme masyarakat dalam merayak…"
checkbox input "true"
click at [47, 318] on div at bounding box center [44, 338] width 70 height 40
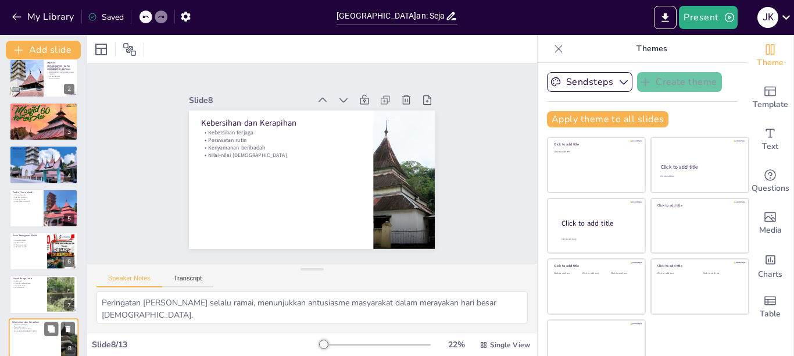
type textarea "Kebersihan dan kerapihan masjid selalu terjaga, menciptakan suasana yang nyaman…"
checkbox input "true"
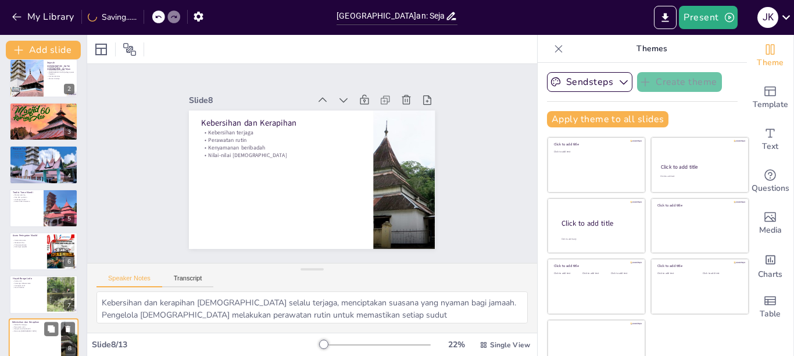
scroll to position [183, 0]
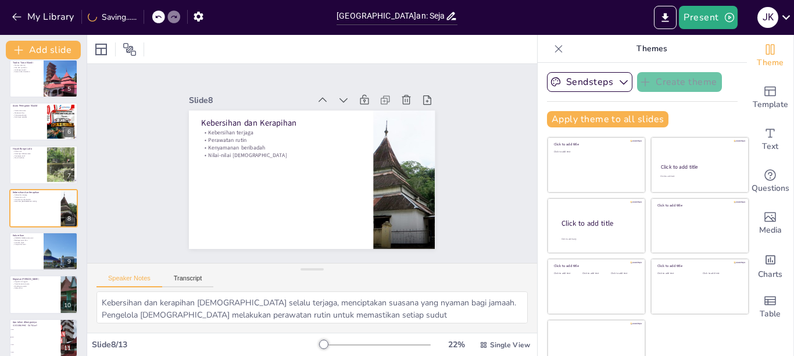
checkbox input "true"
click at [409, 203] on div at bounding box center [344, 251] width 243 height 282
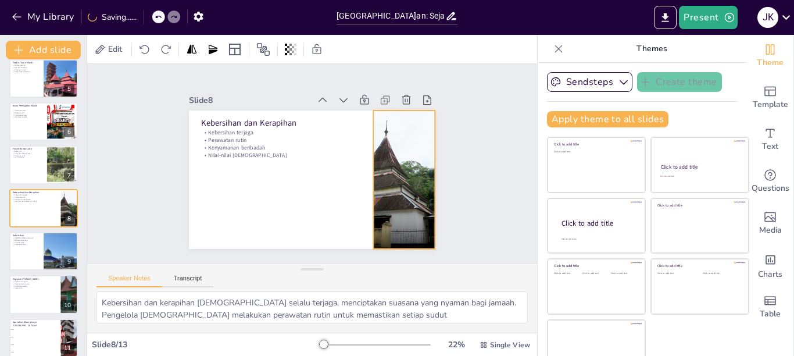
checkbox input "true"
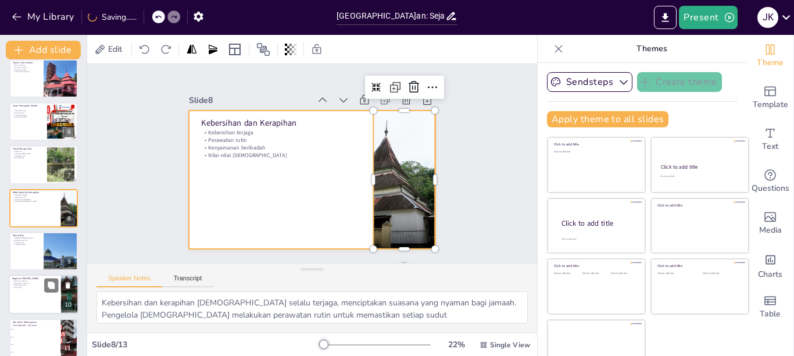
checkbox input "true"
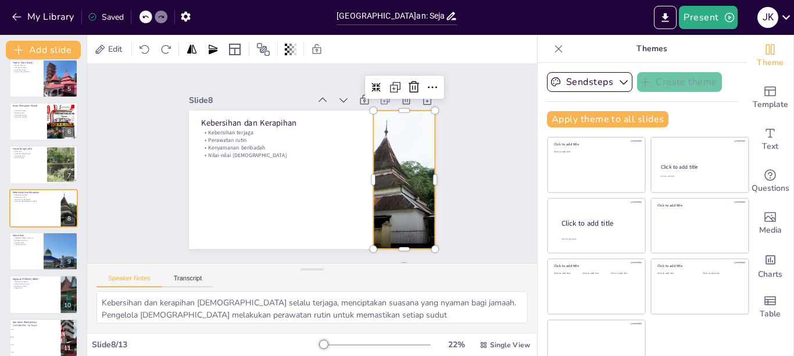
checkbox input "true"
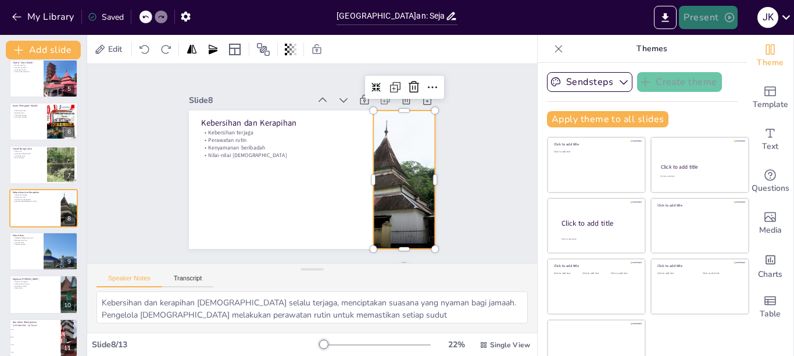
checkbox input "true"
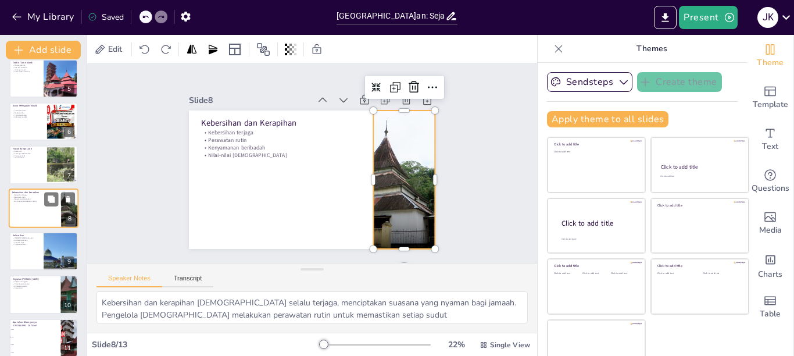
checkbox input "true"
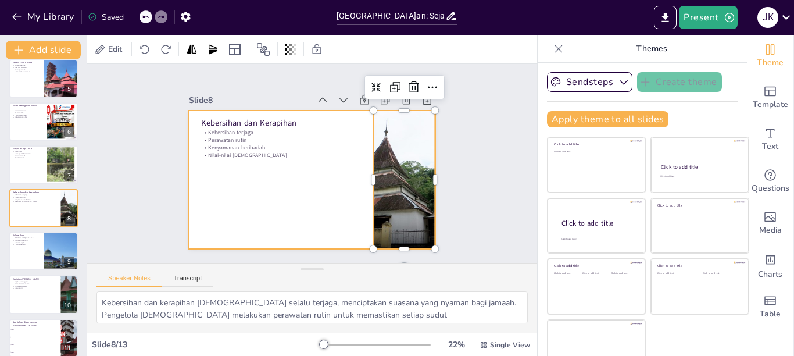
checkbox input "true"
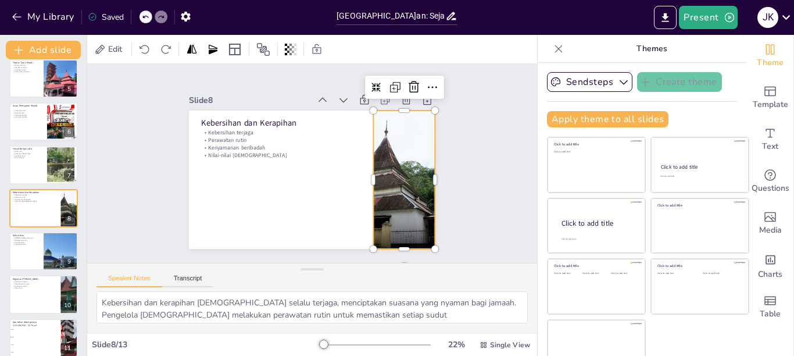
checkbox input "true"
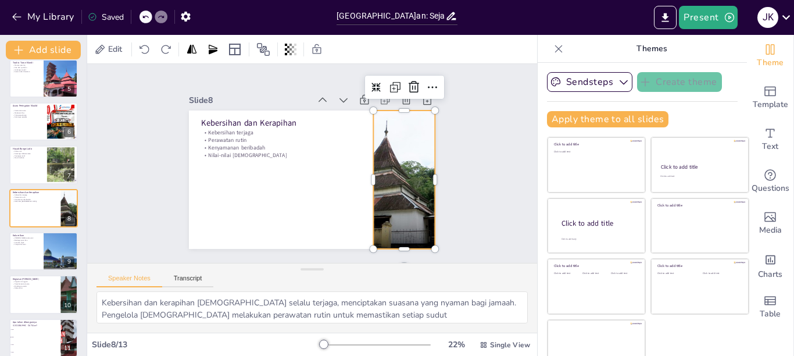
checkbox input "true"
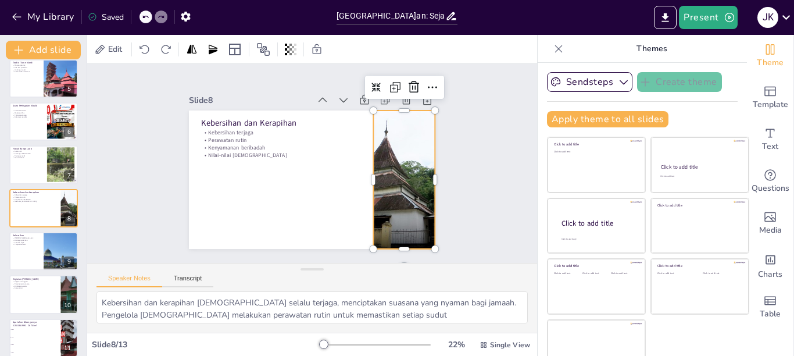
checkbox input "true"
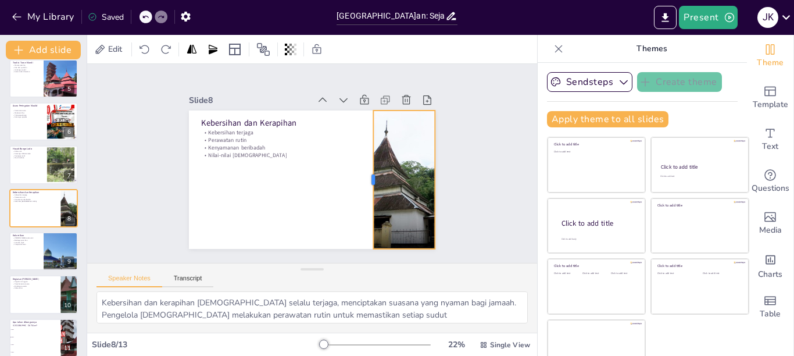
checkbox input "true"
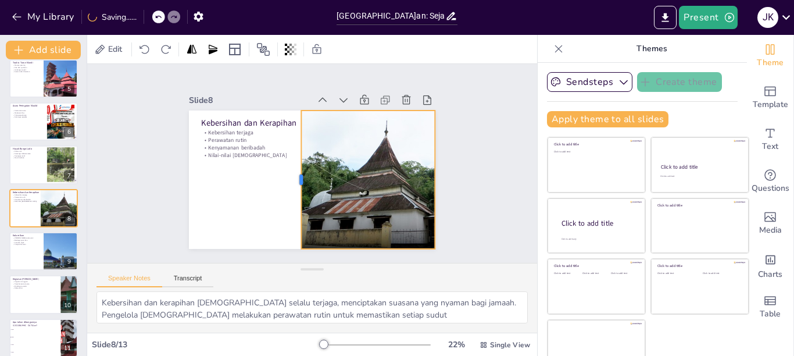
drag, startPoint x: 358, startPoint y: 174, endPoint x: 360, endPoint y: 186, distance: 12.3
click at [305, 174] on div "Kebersihan dan Kerapihan Kebersihan terjaga Perawatan rutin Kenyamanan beribada…" at bounding box center [302, 176] width 280 height 256
click at [360, 186] on div at bounding box center [398, 198] width 269 height 187
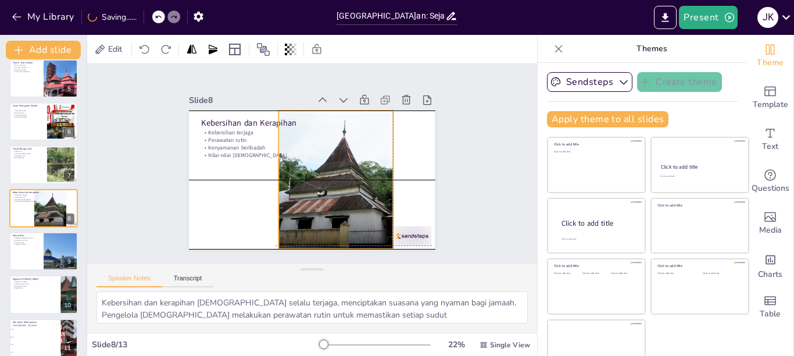
drag, startPoint x: 357, startPoint y: 187, endPoint x: 313, endPoint y: 185, distance: 44.8
click at [313, 185] on div at bounding box center [351, 198] width 281 height 226
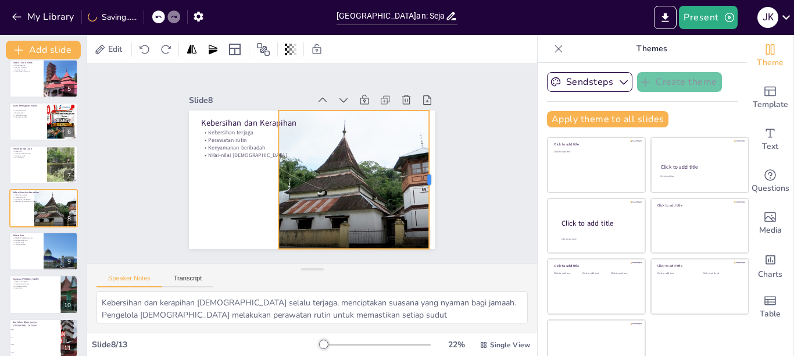
drag, startPoint x: 378, startPoint y: 177, endPoint x: 414, endPoint y: 182, distance: 36.3
click at [414, 182] on div at bounding box center [423, 216] width 52 height 134
click at [389, 190] on icon at bounding box center [397, 198] width 16 height 16
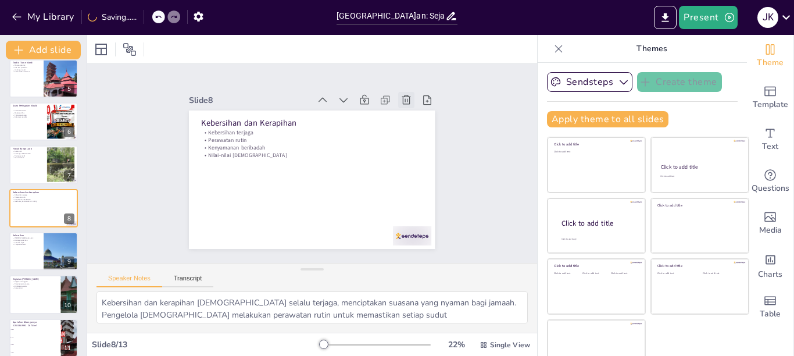
click at [406, 104] on icon at bounding box center [412, 110] width 13 height 13
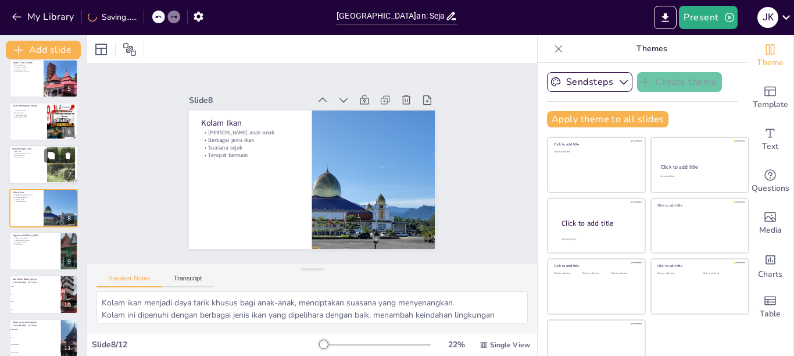
click at [37, 163] on div at bounding box center [44, 165] width 70 height 40
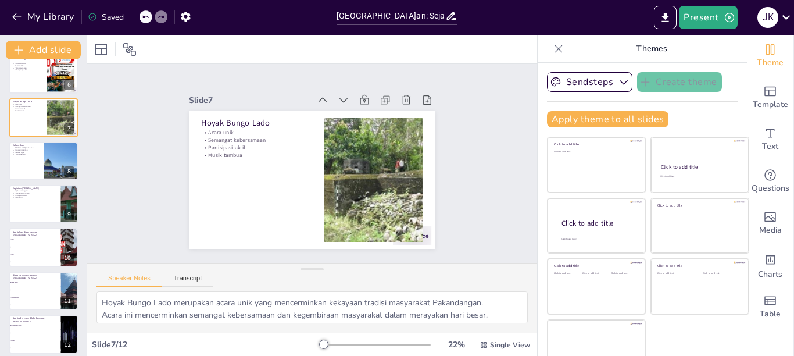
scroll to position [193, 0]
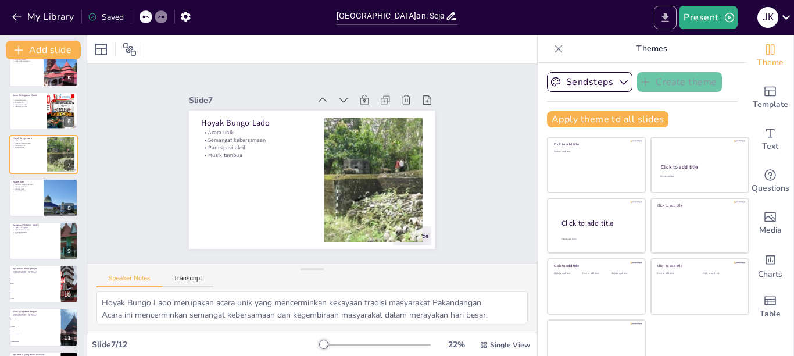
click at [667, 10] on button "Export to PowerPoint" at bounding box center [665, 17] width 23 height 23
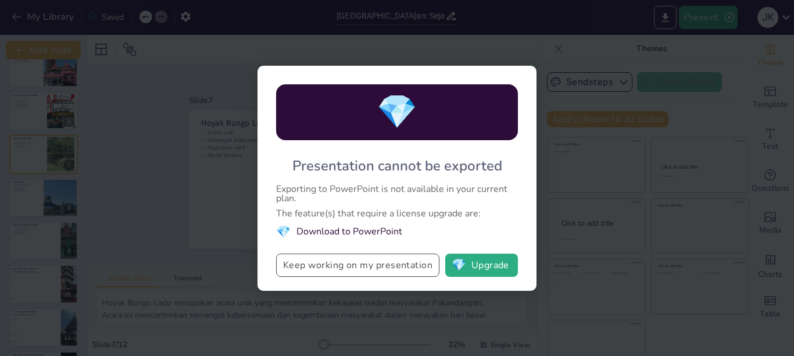
click at [418, 260] on button "Keep working on my presentation" at bounding box center [357, 264] width 163 height 23
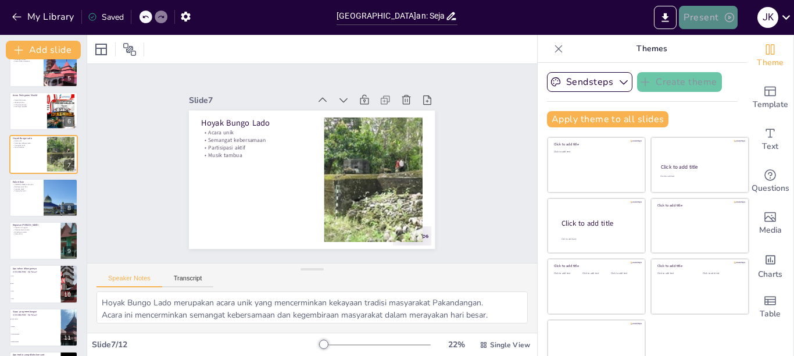
click at [729, 13] on icon "button" at bounding box center [729, 17] width 9 height 9
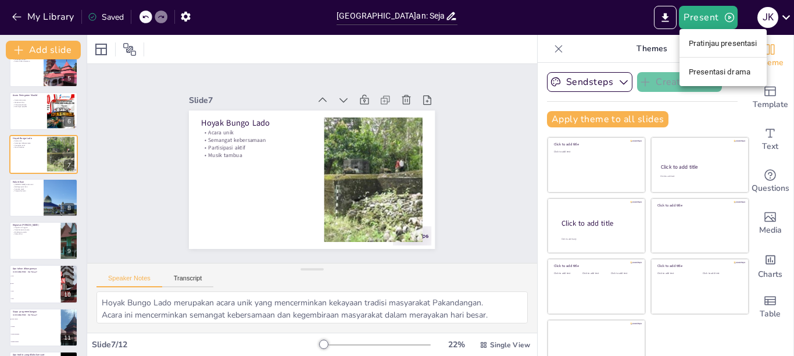
click at [728, 68] on font "Presentasi drama" at bounding box center [720, 71] width 62 height 9
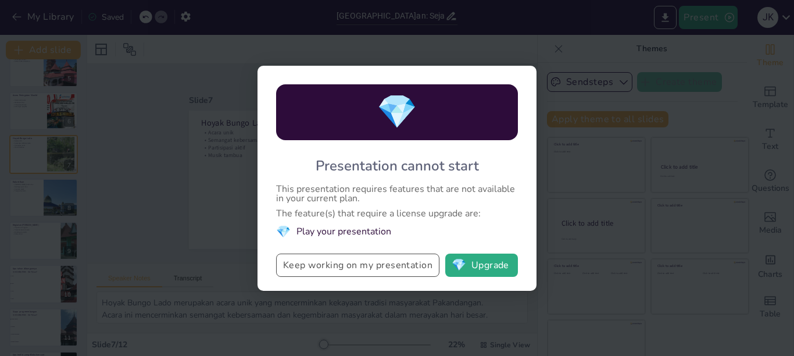
click at [404, 263] on button "Keep working on my presentation" at bounding box center [357, 264] width 163 height 23
